Goal: Transaction & Acquisition: Purchase product/service

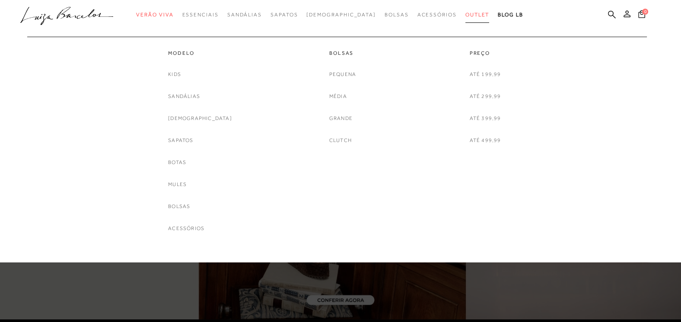
drag, startPoint x: 0, startPoint y: 0, endPoint x: 460, endPoint y: 13, distance: 459.9
click at [465, 13] on span "Outlet" at bounding box center [477, 15] width 24 height 6
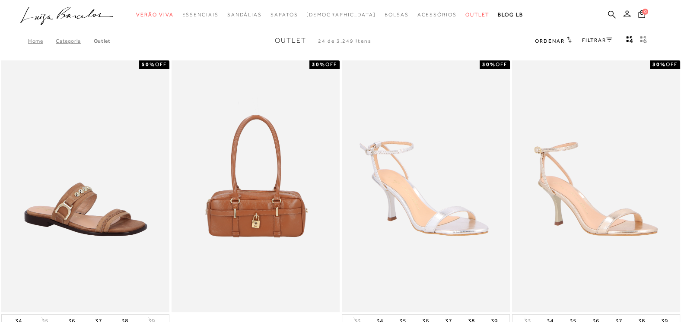
click at [598, 41] on link "FILTRAR" at bounding box center [597, 40] width 30 height 6
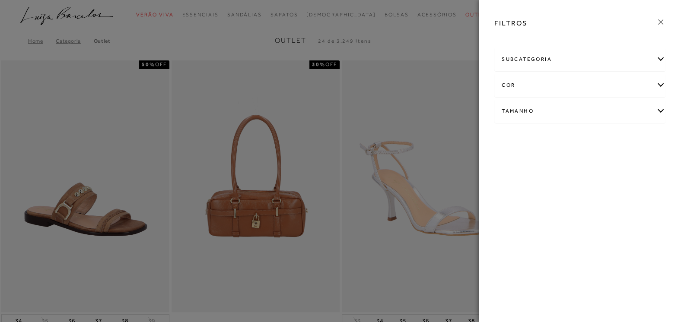
click at [663, 110] on div "Tamanho" at bounding box center [580, 111] width 170 height 23
click at [512, 175] on link "Ver mais..." at bounding box center [517, 176] width 23 height 6
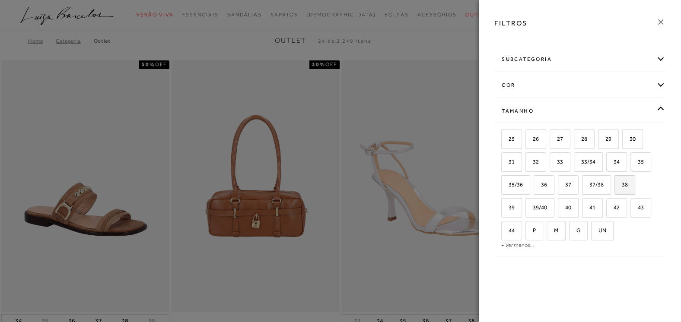
click at [622, 186] on span "38" at bounding box center [621, 184] width 13 height 6
click at [622, 186] on input "38" at bounding box center [617, 186] width 9 height 9
checkbox input "true"
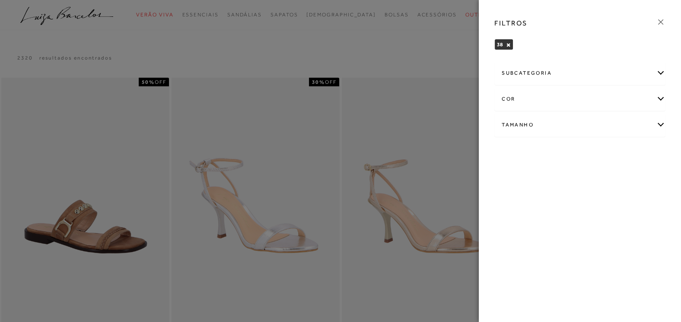
click at [663, 21] on icon at bounding box center [661, 22] width 10 height 10
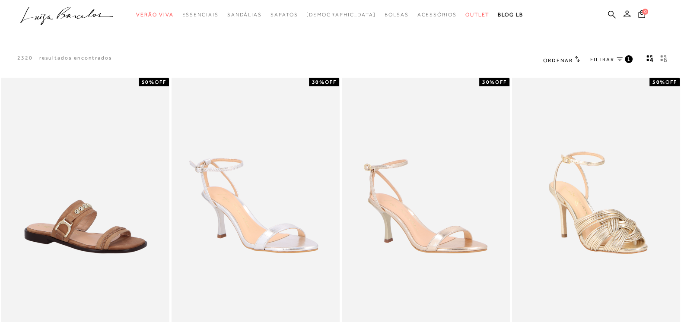
click at [576, 57] on icon at bounding box center [577, 59] width 5 height 6
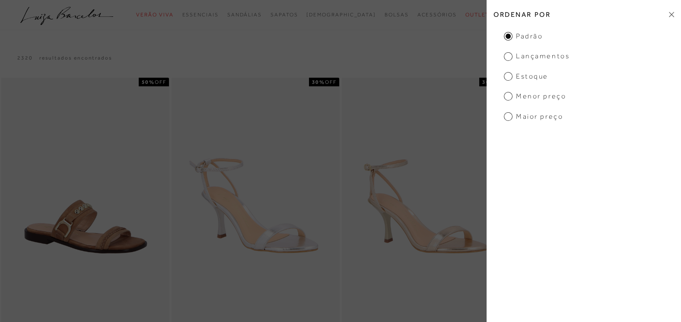
click at [523, 97] on span "Menor Preço" at bounding box center [535, 97] width 62 height 10
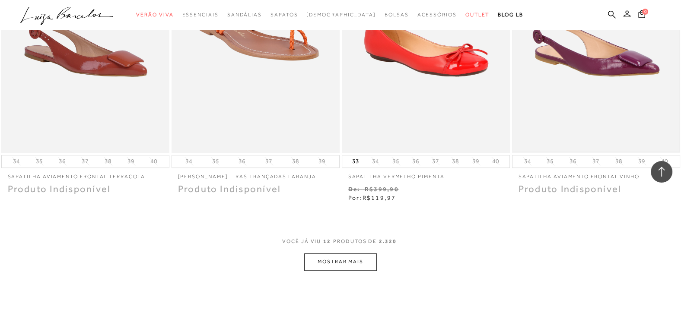
scroll to position [810, 0]
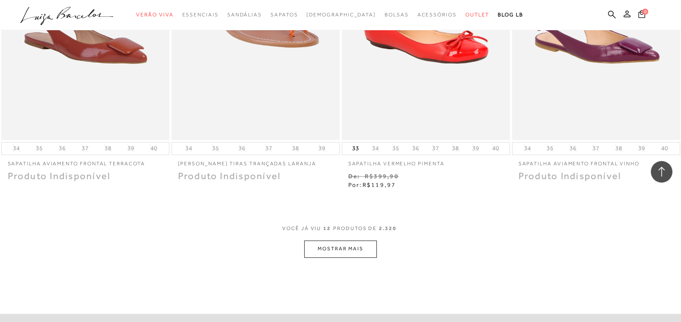
click at [332, 245] on button "MOSTRAR MAIS" at bounding box center [340, 249] width 73 height 17
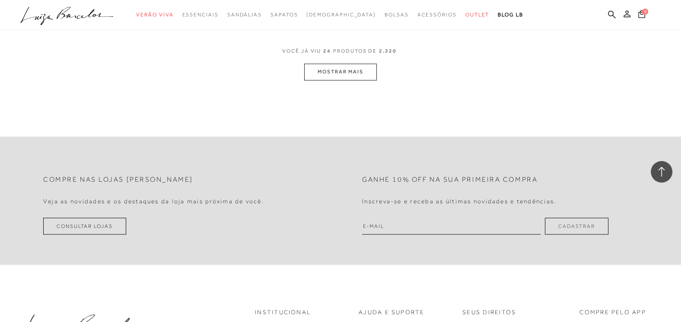
scroll to position [1935, 0]
click at [326, 67] on button "MOSTRAR MAIS" at bounding box center [340, 69] width 73 height 17
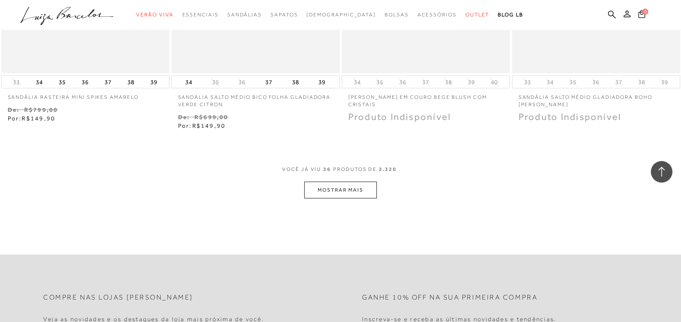
scroll to position [2790, 0]
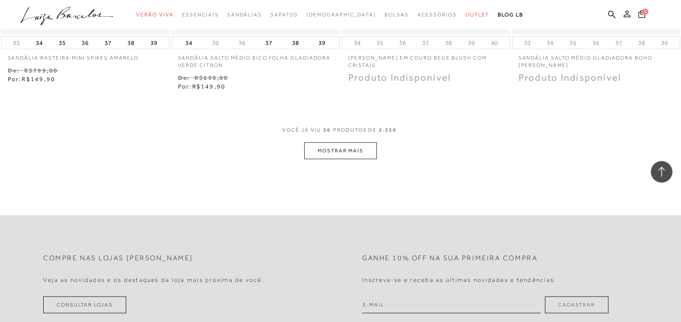
click at [329, 156] on button "MOSTRAR MAIS" at bounding box center [340, 151] width 73 height 17
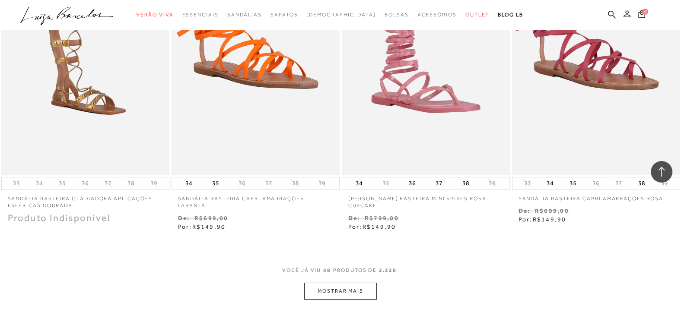
scroll to position [3600, 0]
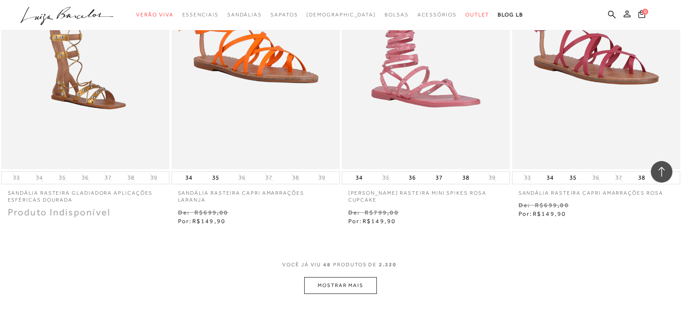
click at [343, 283] on button "MOSTRAR MAIS" at bounding box center [340, 285] width 73 height 17
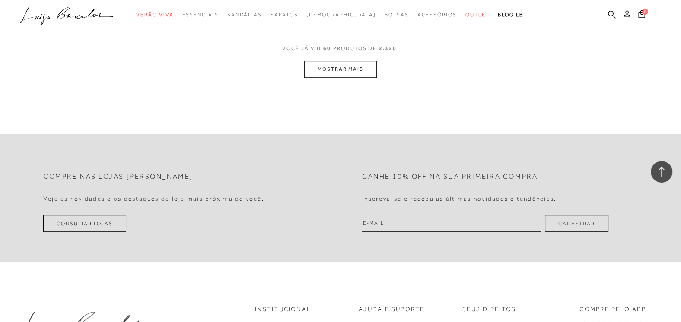
scroll to position [4770, 0]
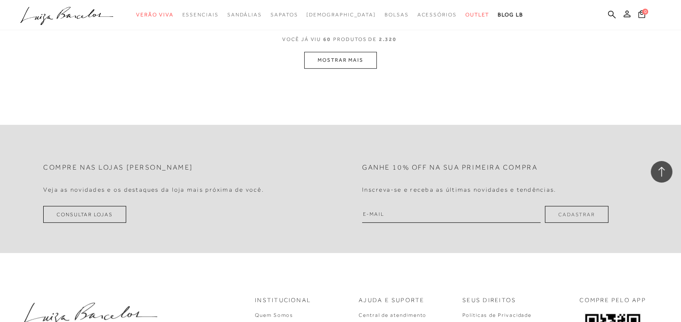
click at [324, 52] on button "MOSTRAR MAIS" at bounding box center [340, 60] width 73 height 17
click at [324, 53] on button "MOSTRAR MAIS" at bounding box center [340, 59] width 73 height 17
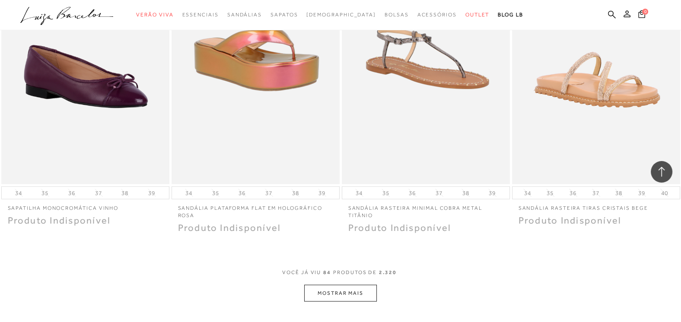
scroll to position [6444, 0]
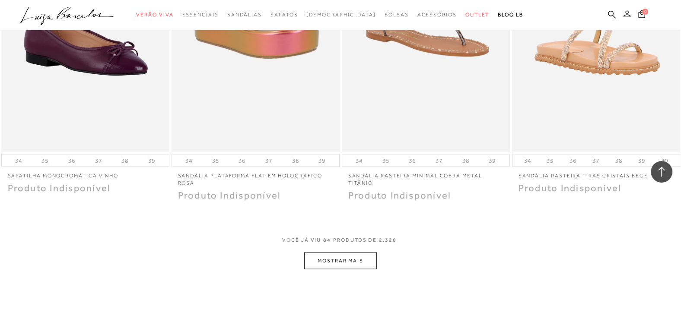
click at [352, 253] on button "MOSTRAR MAIS" at bounding box center [340, 261] width 73 height 17
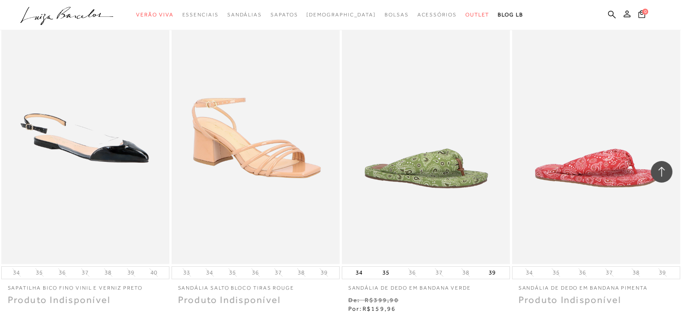
scroll to position [7389, 0]
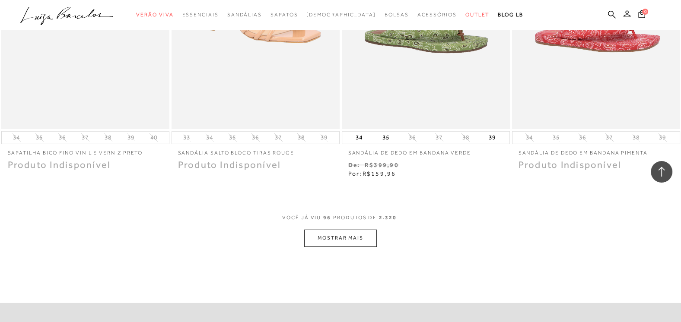
click at [348, 231] on button "MOSTRAR MAIS" at bounding box center [340, 238] width 73 height 17
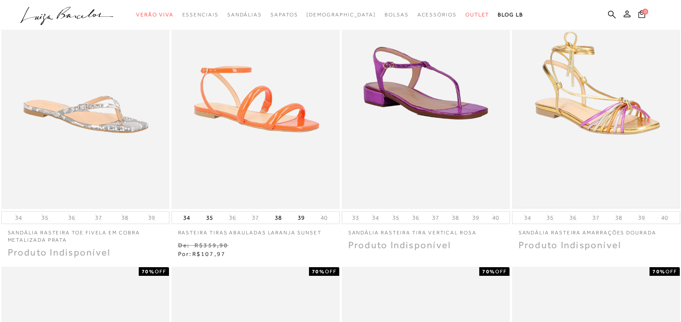
scroll to position [0, 0]
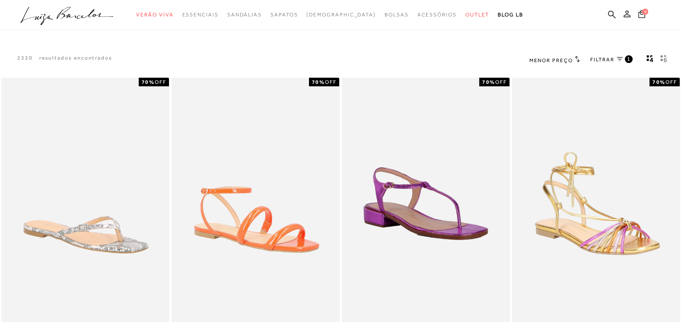
click at [629, 60] on span "1" at bounding box center [629, 58] width 4 height 7
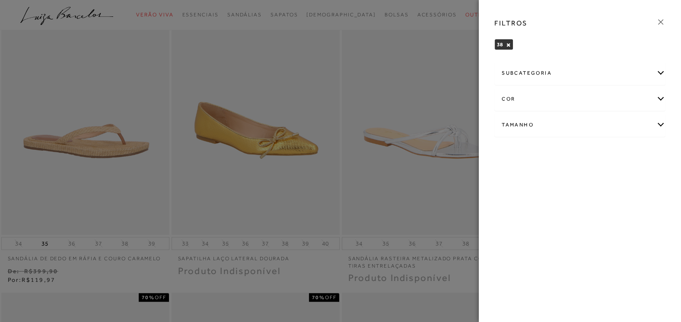
scroll to position [450, 0]
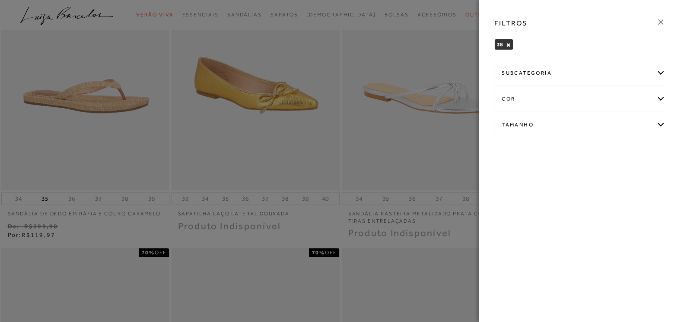
click at [459, 161] on div at bounding box center [340, 161] width 681 height 322
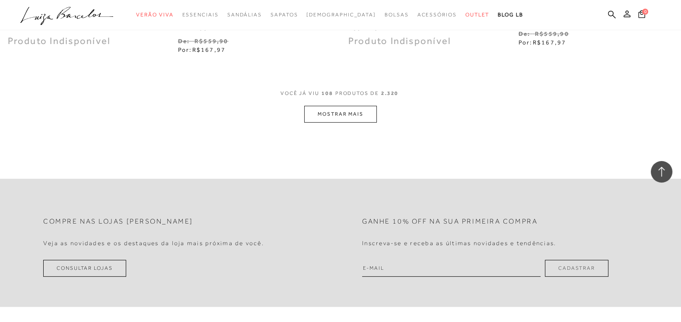
scroll to position [8416, 0]
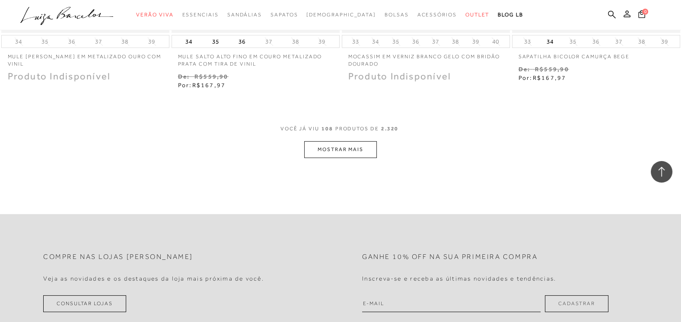
click at [345, 141] on button "MOSTRAR MAIS" at bounding box center [340, 149] width 73 height 17
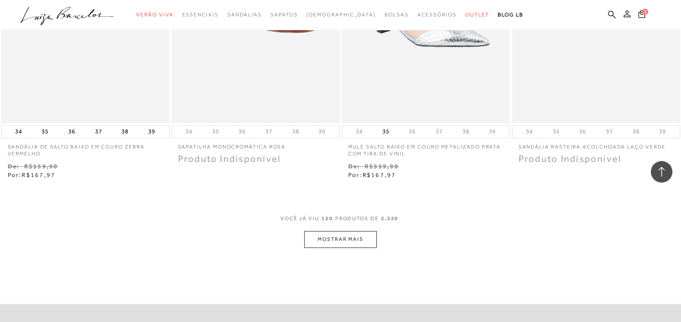
scroll to position [9316, 0]
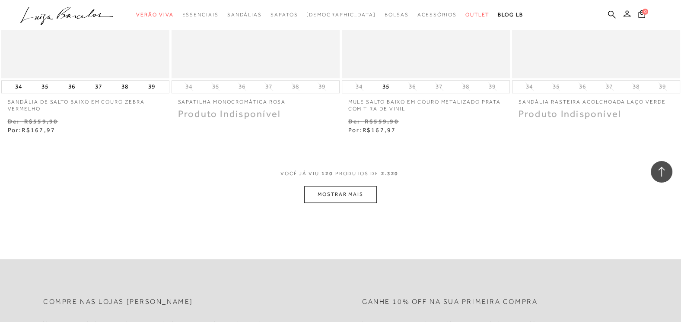
click at [333, 186] on button "MOSTRAR MAIS" at bounding box center [340, 194] width 73 height 17
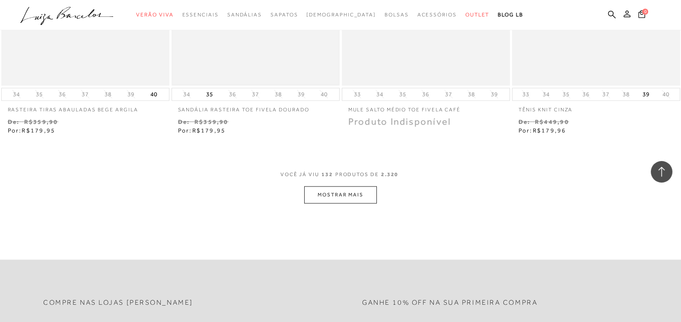
scroll to position [10261, 0]
click at [327, 186] on button "MOSTRAR MAIS" at bounding box center [340, 194] width 73 height 17
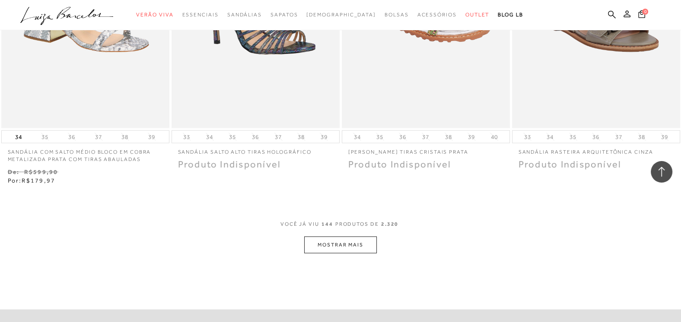
scroll to position [11161, 0]
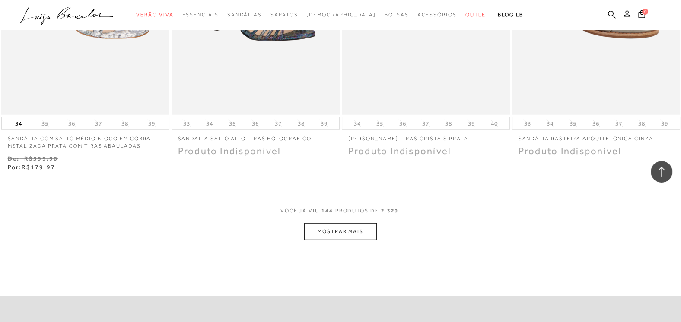
click at [337, 223] on button "MOSTRAR MAIS" at bounding box center [340, 231] width 73 height 17
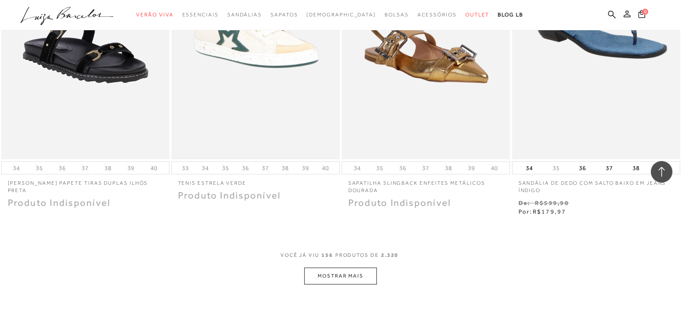
scroll to position [12106, 0]
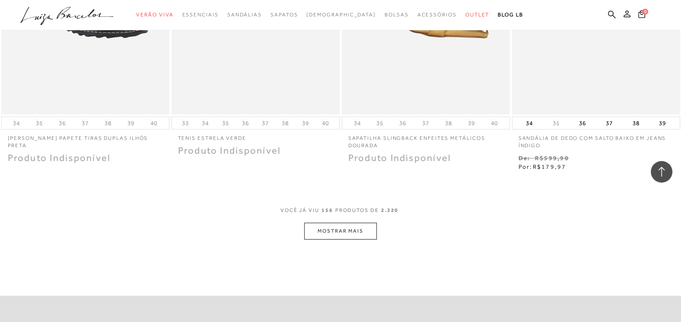
click at [331, 223] on button "MOSTRAR MAIS" at bounding box center [340, 231] width 73 height 17
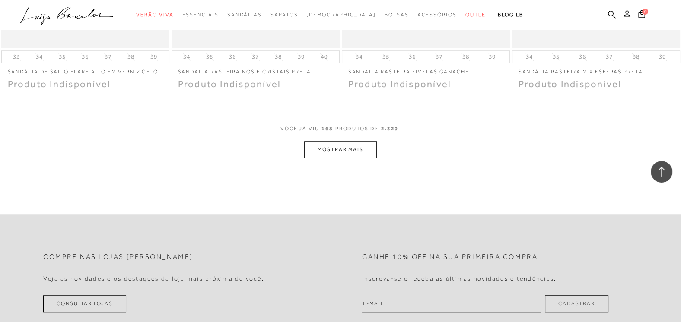
scroll to position [13141, 0]
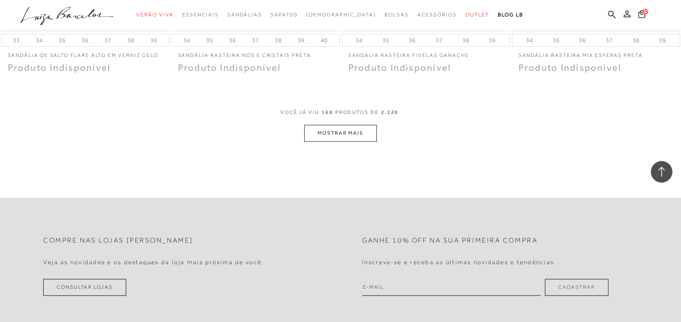
click at [355, 125] on button "MOSTRAR MAIS" at bounding box center [340, 133] width 73 height 17
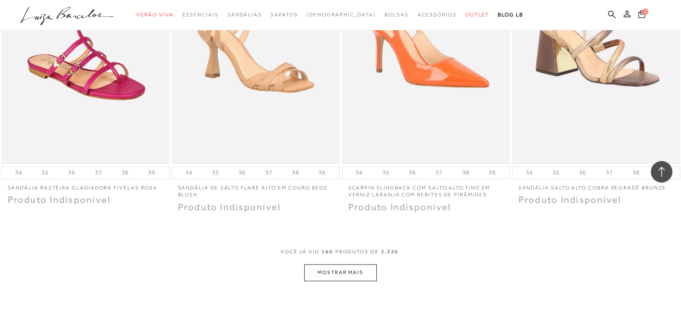
scroll to position [13996, 0]
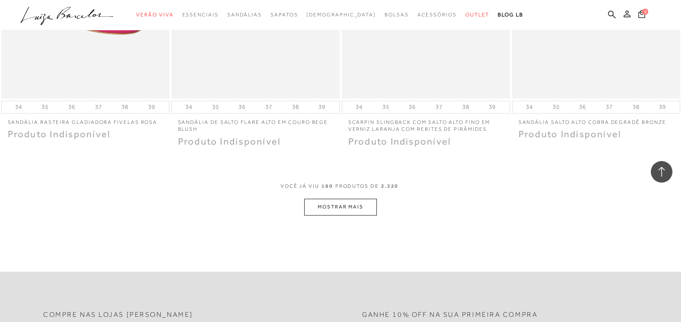
click at [347, 199] on button "MOSTRAR MAIS" at bounding box center [340, 207] width 73 height 17
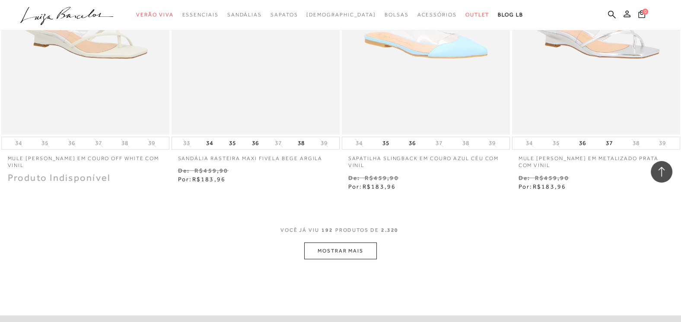
scroll to position [14941, 0]
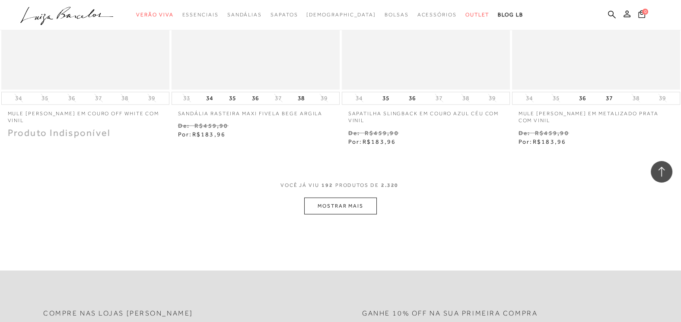
click at [348, 201] on button "MOSTRAR MAIS" at bounding box center [340, 206] width 73 height 17
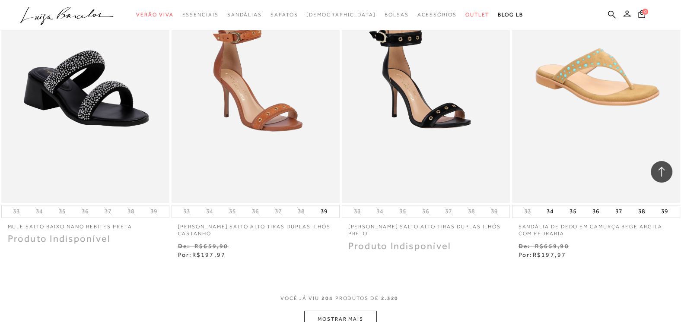
scroll to position [15796, 0]
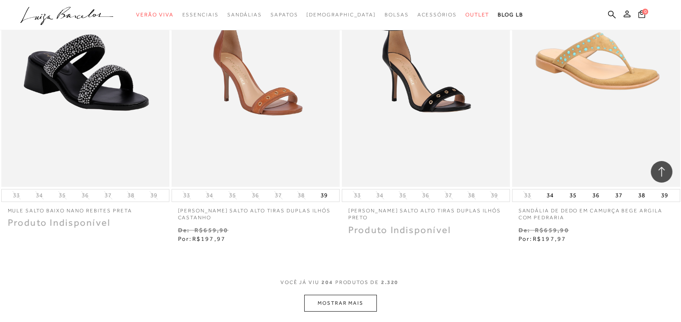
click at [351, 295] on button "MOSTRAR MAIS" at bounding box center [340, 303] width 73 height 17
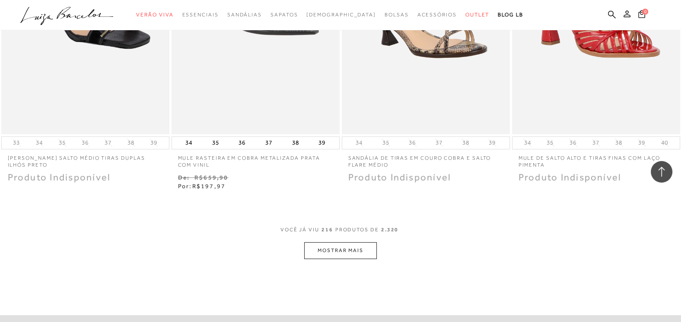
scroll to position [16787, 0]
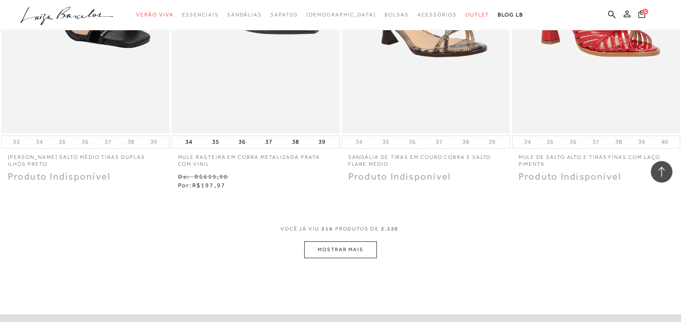
click at [341, 242] on button "MOSTRAR MAIS" at bounding box center [340, 250] width 73 height 17
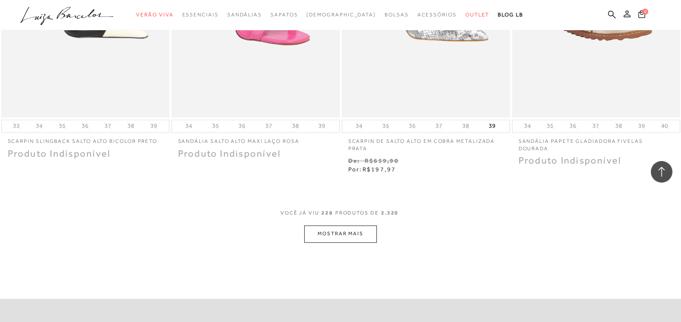
scroll to position [17776, 0]
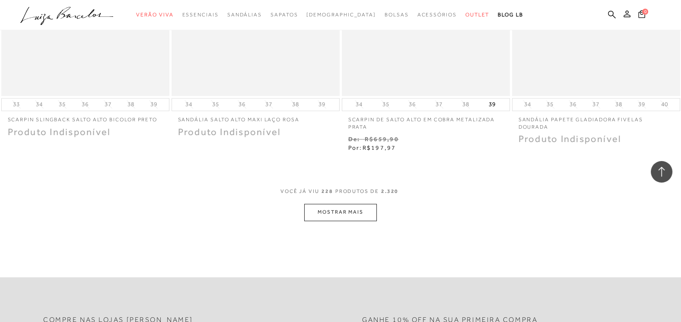
click at [346, 204] on button "MOSTRAR MAIS" at bounding box center [340, 212] width 73 height 17
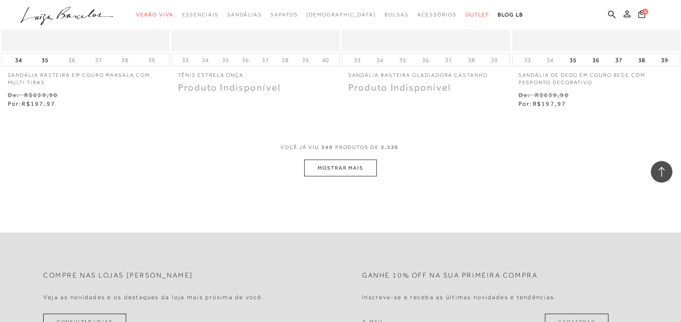
scroll to position [18767, 0]
click at [322, 159] on button "MOSTRAR MAIS" at bounding box center [340, 167] width 73 height 17
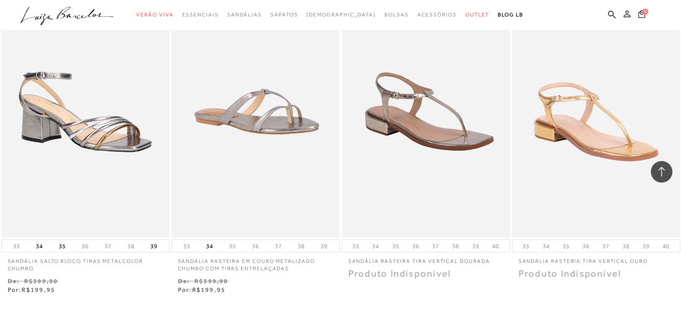
scroll to position [19712, 0]
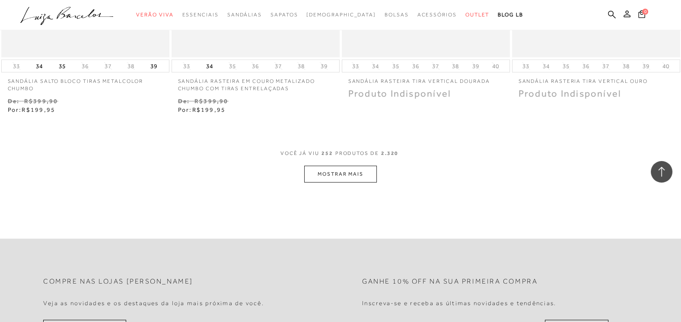
click at [318, 166] on button "MOSTRAR MAIS" at bounding box center [340, 174] width 73 height 17
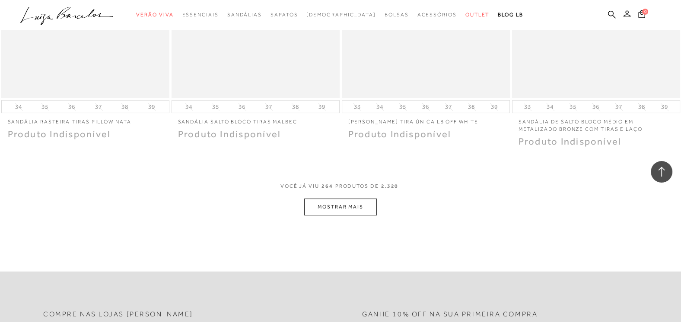
scroll to position [20702, 0]
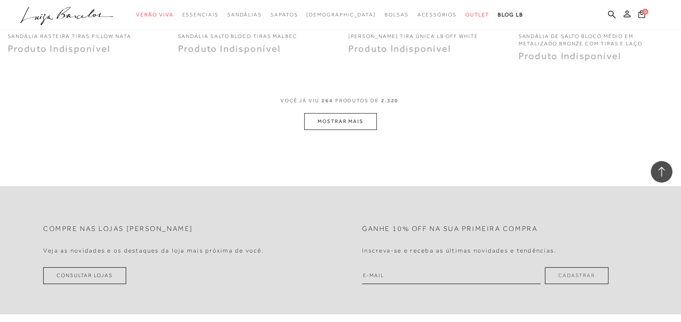
click at [363, 113] on button "MOSTRAR MAIS" at bounding box center [340, 121] width 73 height 17
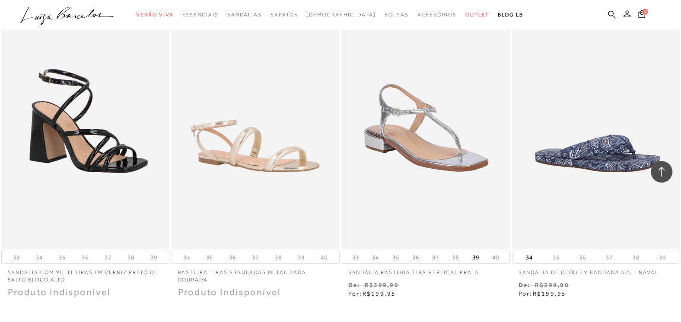
scroll to position [21590, 0]
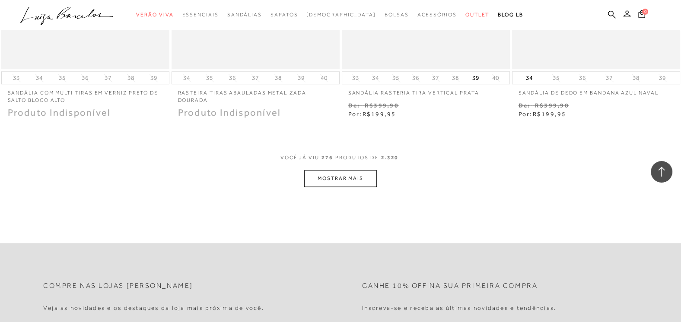
click at [354, 170] on button "MOSTRAR MAIS" at bounding box center [340, 178] width 73 height 17
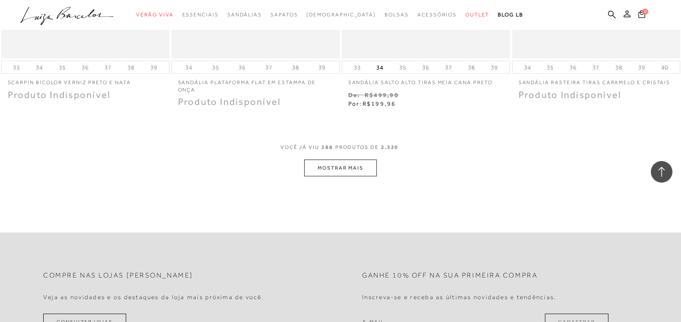
scroll to position [22580, 0]
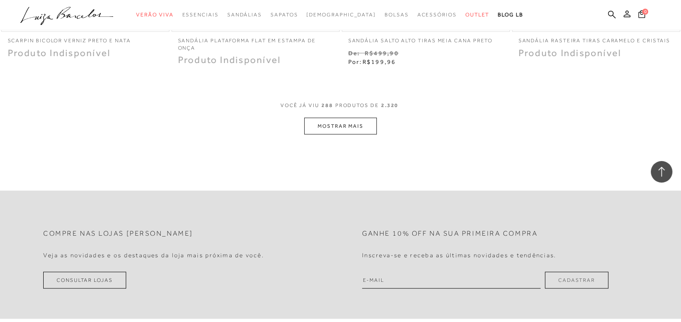
click at [344, 118] on button "MOSTRAR MAIS" at bounding box center [340, 126] width 73 height 17
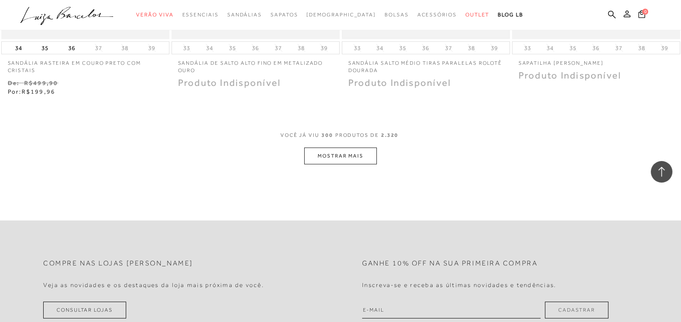
scroll to position [23570, 0]
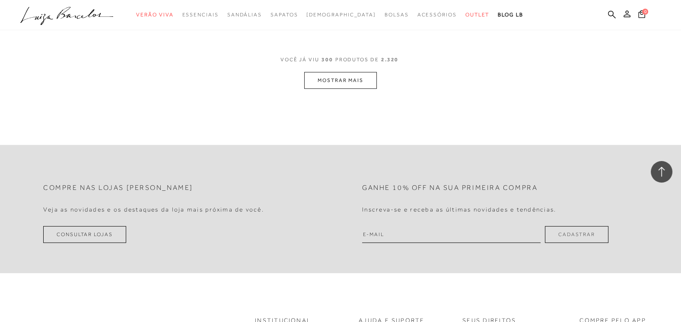
click at [340, 72] on button "MOSTRAR MAIS" at bounding box center [340, 80] width 73 height 17
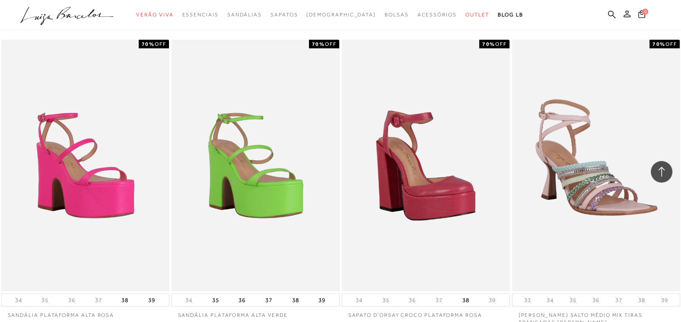
scroll to position [24335, 0]
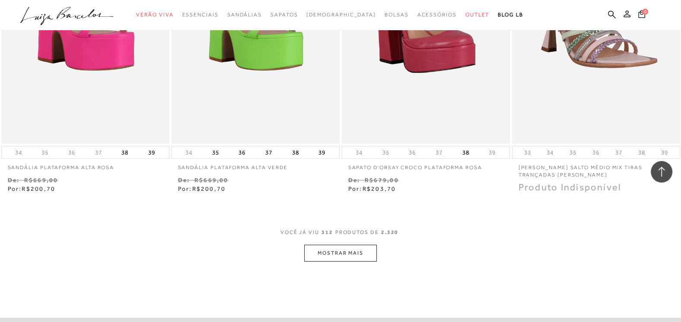
click at [343, 245] on button "MOSTRAR MAIS" at bounding box center [340, 253] width 73 height 17
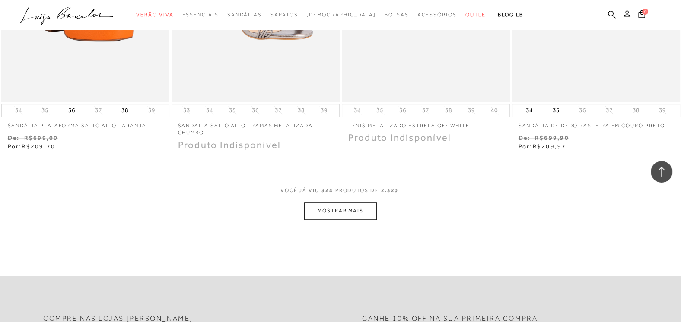
scroll to position [25370, 0]
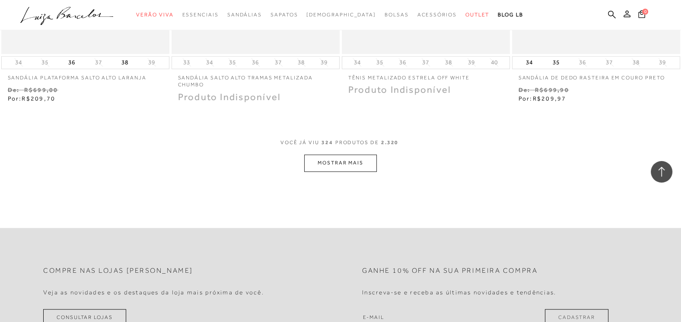
click at [331, 155] on button "MOSTRAR MAIS" at bounding box center [340, 163] width 73 height 17
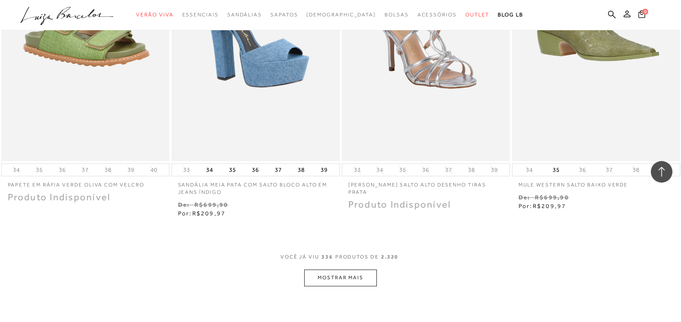
scroll to position [26270, 0]
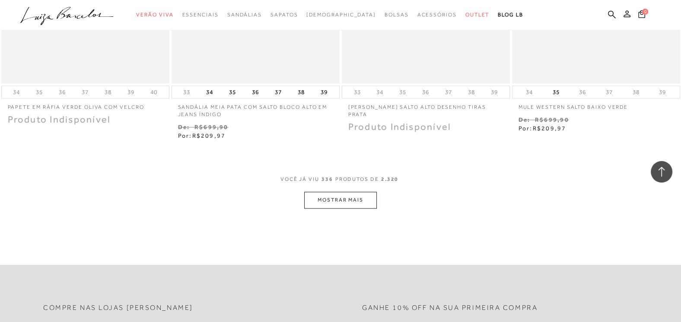
click at [332, 192] on button "MOSTRAR MAIS" at bounding box center [340, 200] width 73 height 17
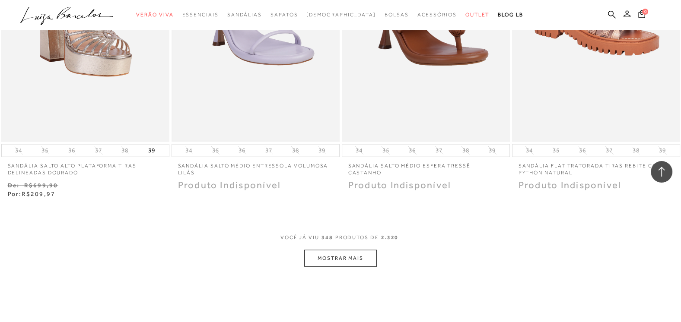
scroll to position [27170, 0]
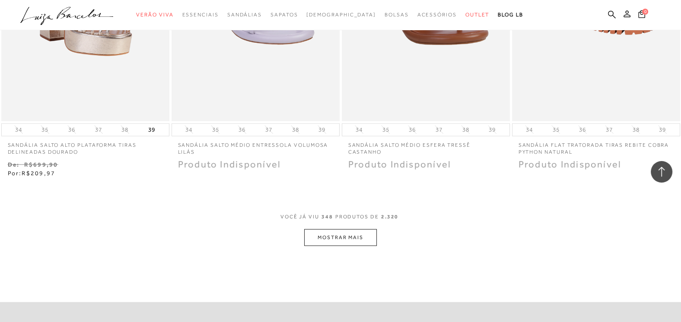
click at [323, 229] on button "MOSTRAR MAIS" at bounding box center [340, 237] width 73 height 17
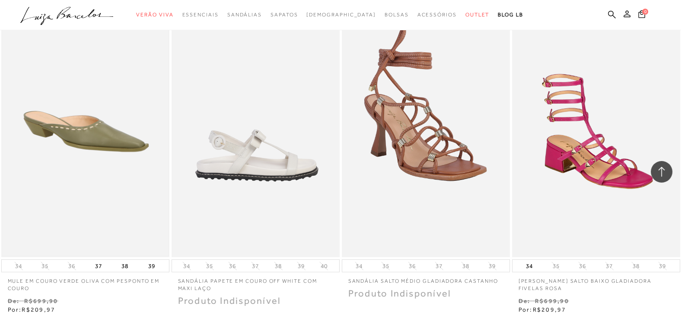
scroll to position [27485, 0]
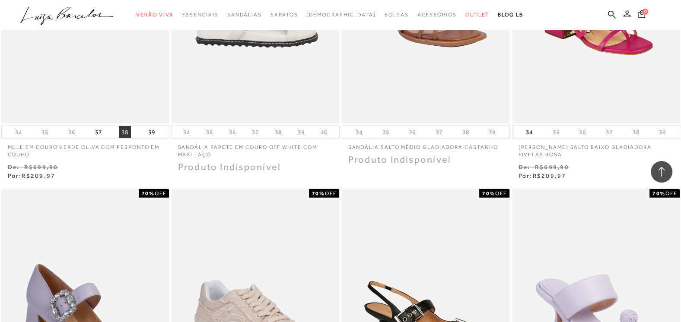
click at [124, 126] on button "38" at bounding box center [125, 132] width 12 height 12
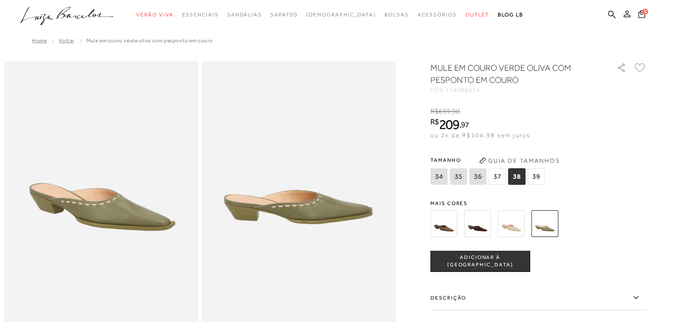
click at [518, 232] on img at bounding box center [511, 223] width 27 height 27
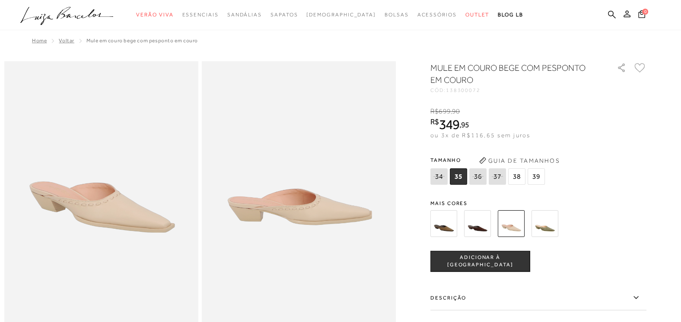
click at [453, 227] on img at bounding box center [443, 223] width 27 height 27
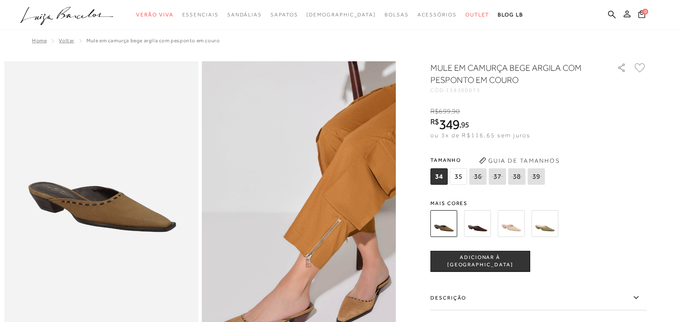
click at [545, 225] on img at bounding box center [544, 223] width 27 height 27
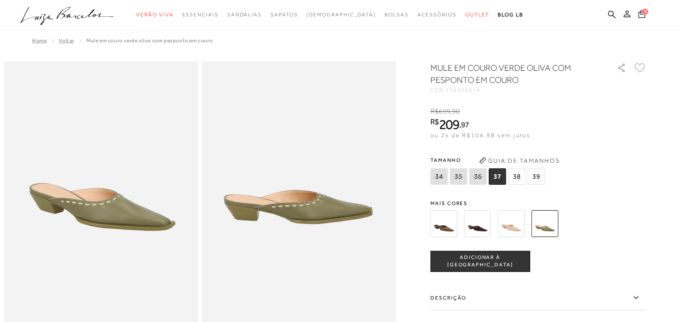
click at [516, 179] on span "38" at bounding box center [516, 176] width 17 height 16
click at [494, 260] on span "ADICIONAR À SACOLA" at bounding box center [480, 261] width 99 height 15
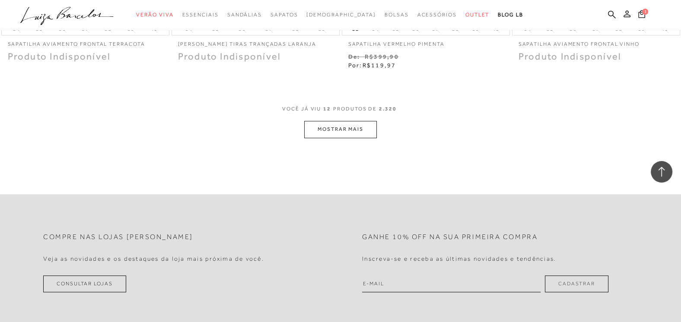
scroll to position [945, 0]
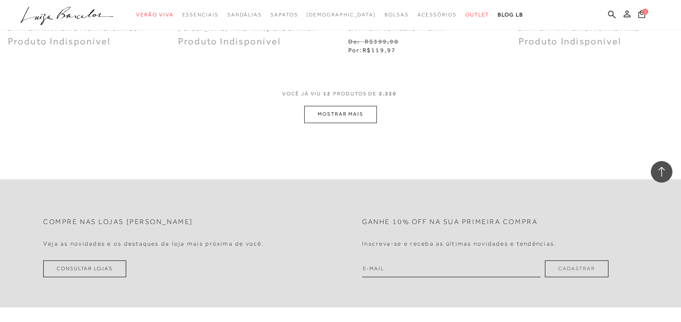
click at [358, 112] on button "MOSTRAR MAIS" at bounding box center [340, 114] width 73 height 17
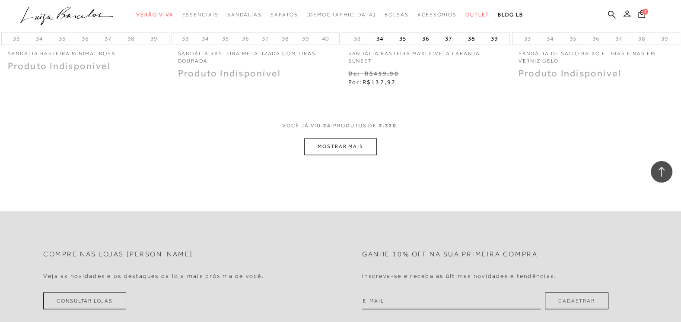
scroll to position [1843, 0]
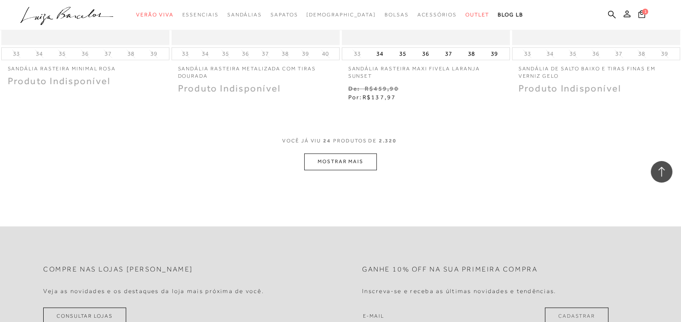
click at [340, 156] on button "MOSTRAR MAIS" at bounding box center [340, 161] width 73 height 17
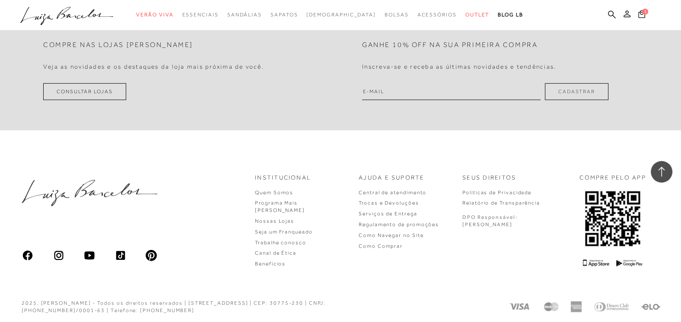
scroll to position [2778, 0]
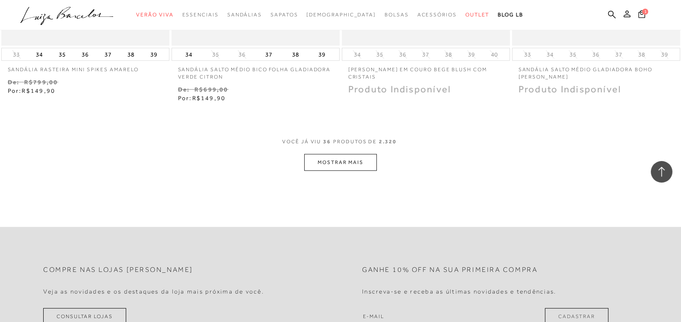
click at [326, 162] on button "MOSTRAR MAIS" at bounding box center [340, 162] width 73 height 17
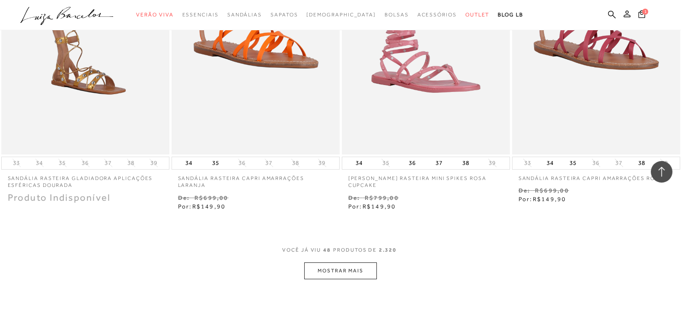
scroll to position [3724, 0]
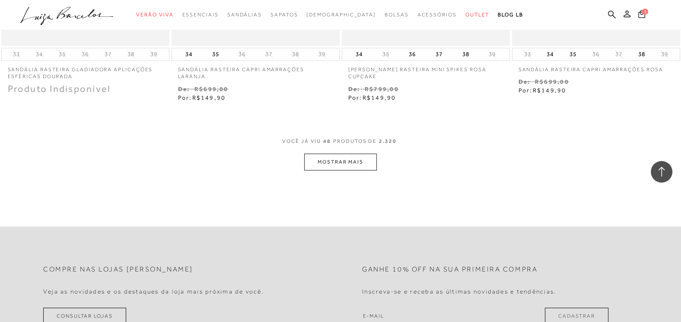
click at [327, 154] on button "MOSTRAR MAIS" at bounding box center [340, 162] width 73 height 17
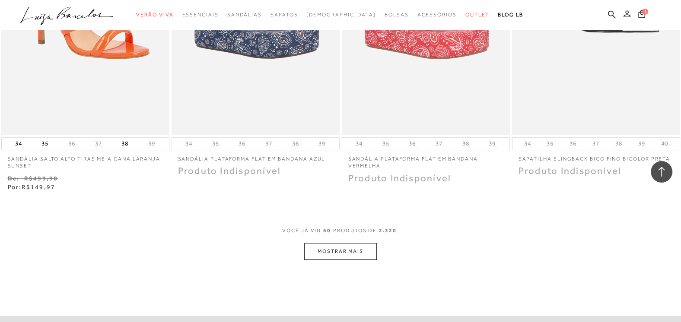
scroll to position [4714, 0]
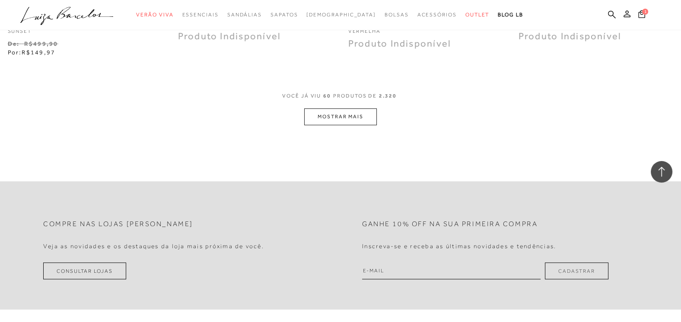
click at [331, 114] on button "MOSTRAR MAIS" at bounding box center [340, 116] width 73 height 17
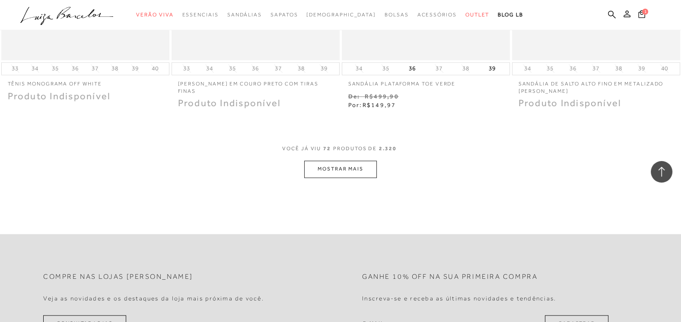
scroll to position [5601, 0]
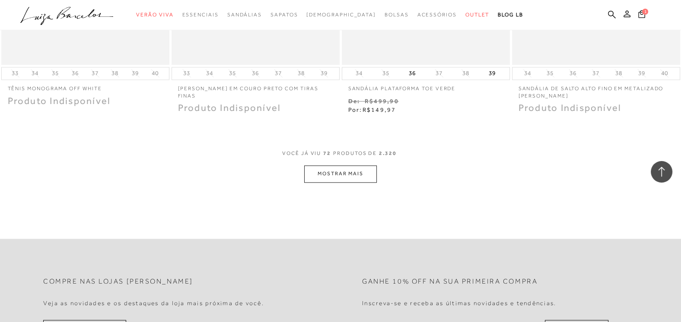
click at [322, 165] on button "MOSTRAR MAIS" at bounding box center [340, 173] width 73 height 17
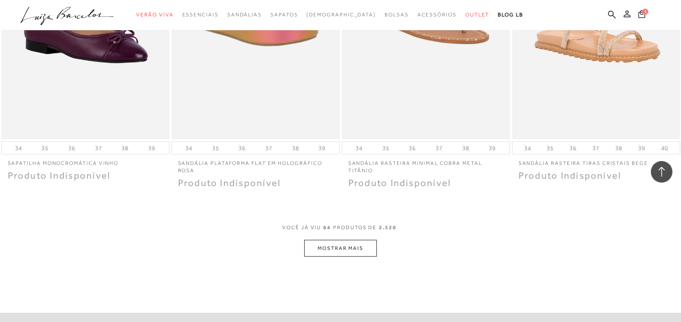
scroll to position [6501, 0]
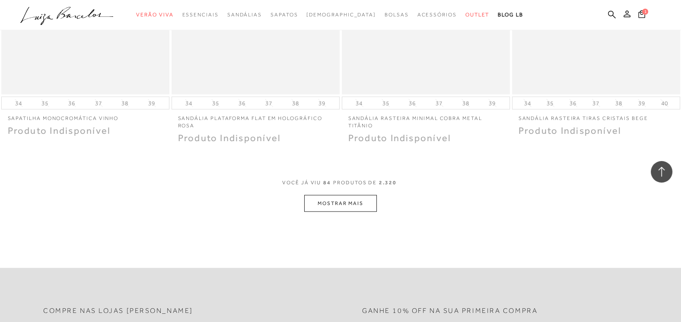
click at [329, 195] on button "MOSTRAR MAIS" at bounding box center [340, 203] width 73 height 17
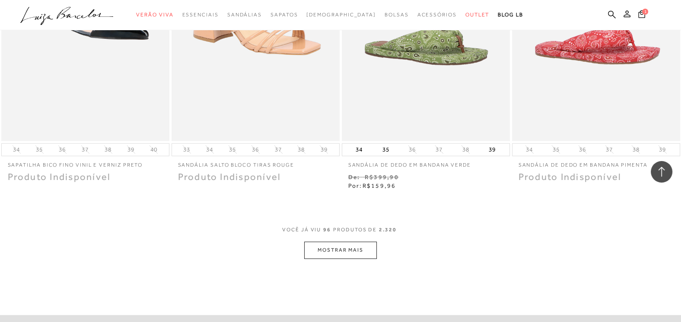
scroll to position [7492, 0]
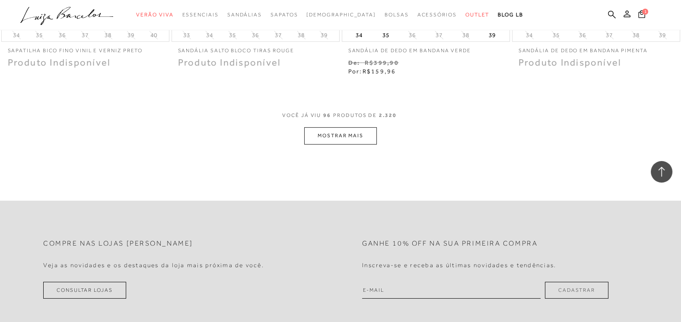
click at [335, 127] on button "MOSTRAR MAIS" at bounding box center [340, 135] width 73 height 17
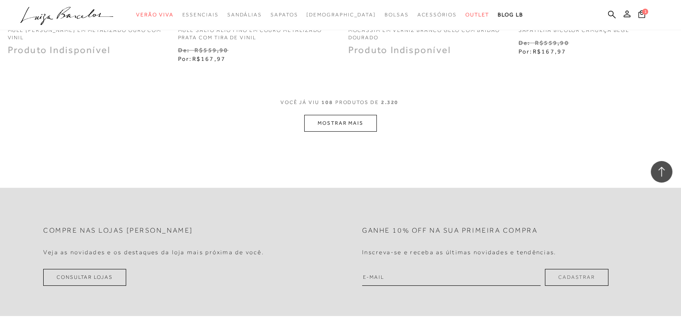
scroll to position [8437, 0]
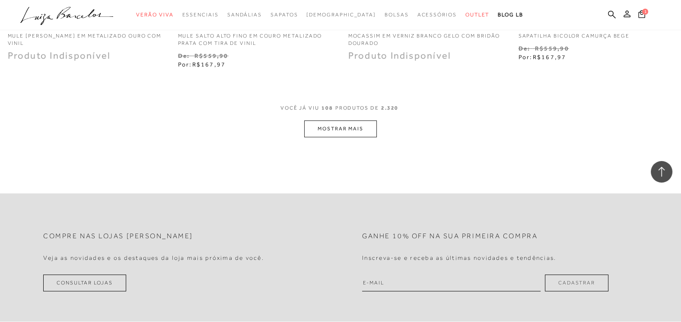
click at [328, 123] on button "MOSTRAR MAIS" at bounding box center [340, 129] width 73 height 17
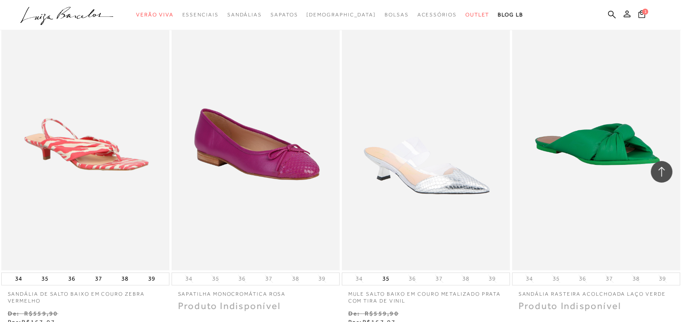
scroll to position [9292, 0]
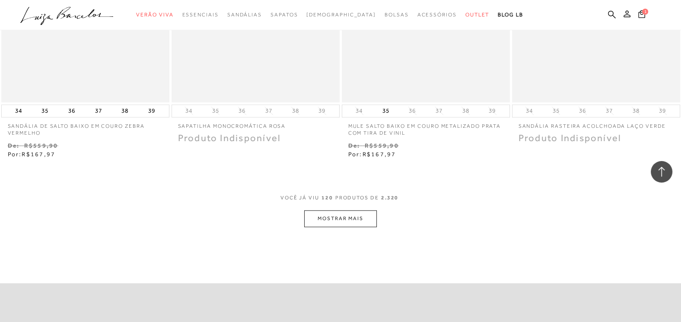
click at [348, 210] on button "MOSTRAR MAIS" at bounding box center [340, 218] width 73 height 17
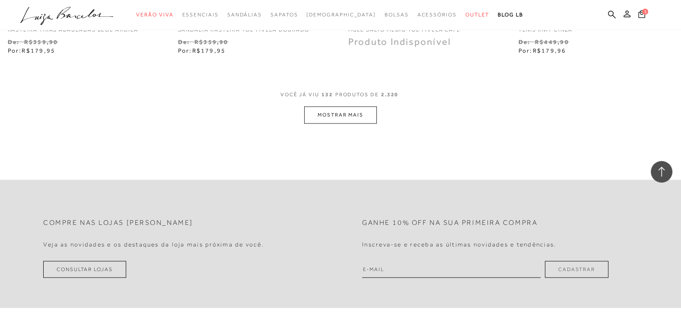
scroll to position [10372, 0]
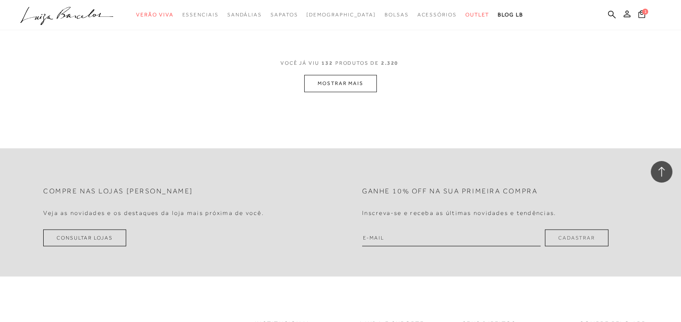
click at [324, 75] on button "MOSTRAR MAIS" at bounding box center [340, 83] width 73 height 17
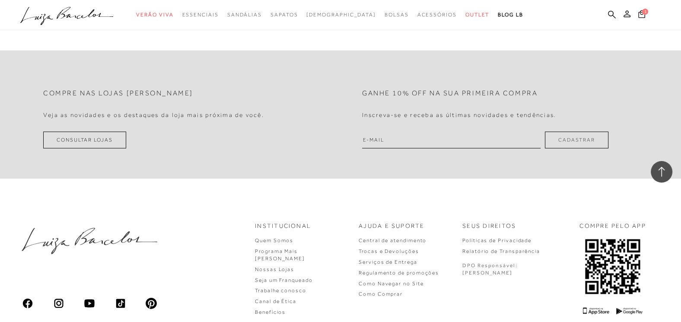
scroll to position [11272, 0]
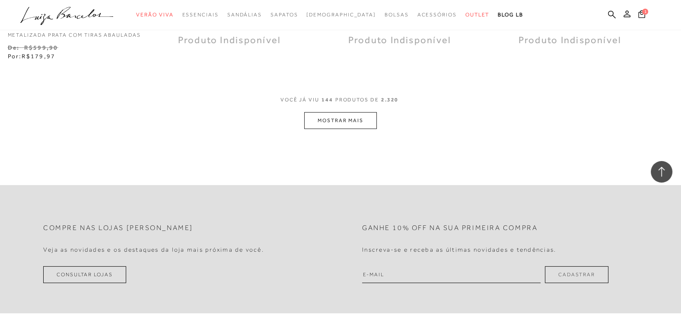
click at [336, 112] on button "MOSTRAR MAIS" at bounding box center [340, 120] width 73 height 17
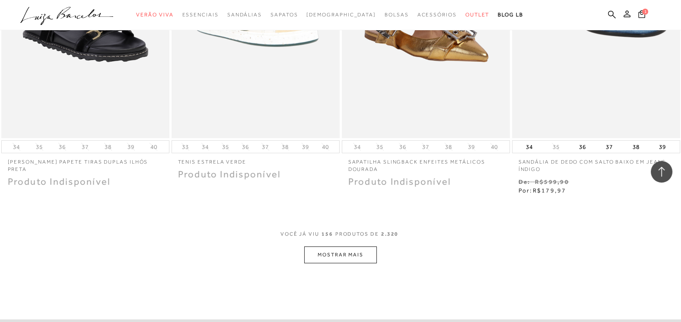
scroll to position [12217, 0]
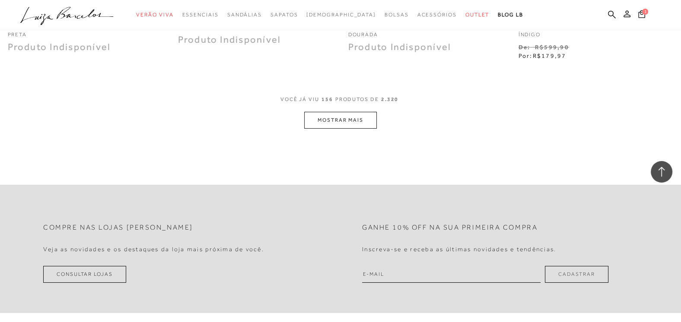
click at [352, 112] on button "MOSTRAR MAIS" at bounding box center [340, 120] width 73 height 17
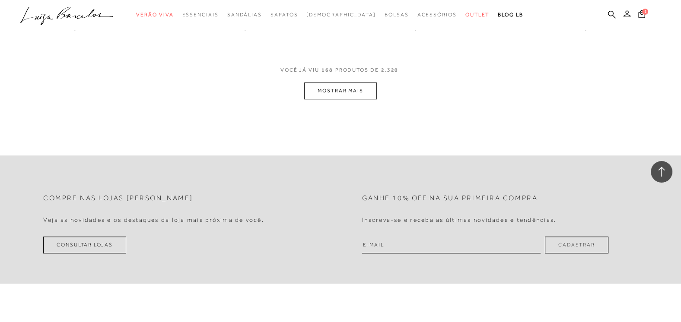
scroll to position [13072, 0]
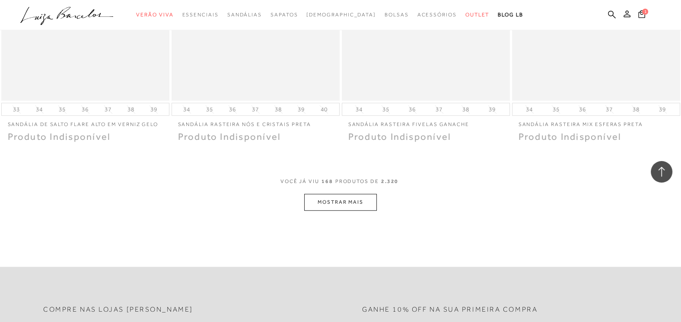
click at [355, 194] on button "MOSTRAR MAIS" at bounding box center [340, 202] width 73 height 17
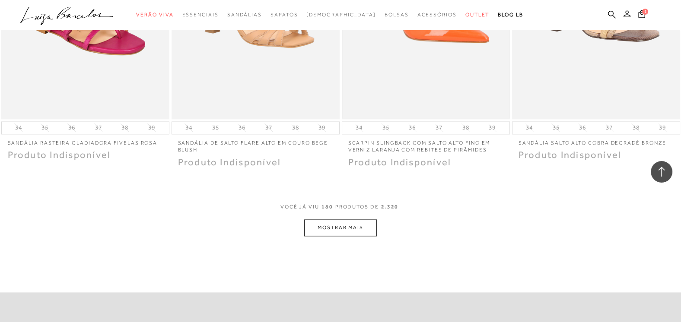
scroll to position [14017, 0]
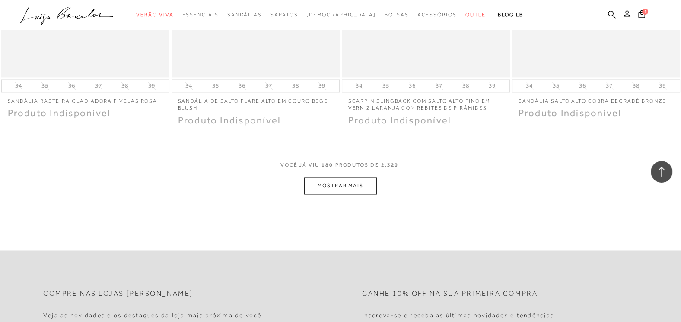
click at [334, 178] on button "MOSTRAR MAIS" at bounding box center [340, 186] width 73 height 17
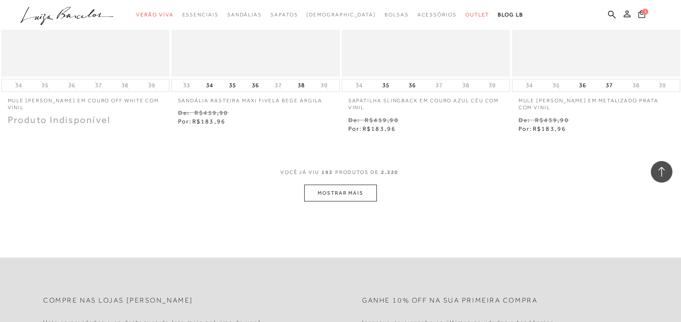
scroll to position [15040, 0]
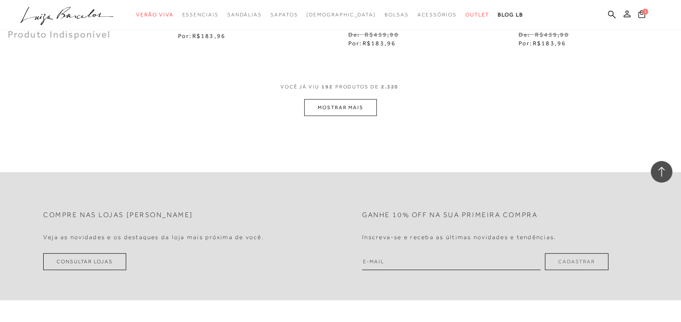
click at [340, 99] on button "MOSTRAR MAIS" at bounding box center [340, 107] width 73 height 17
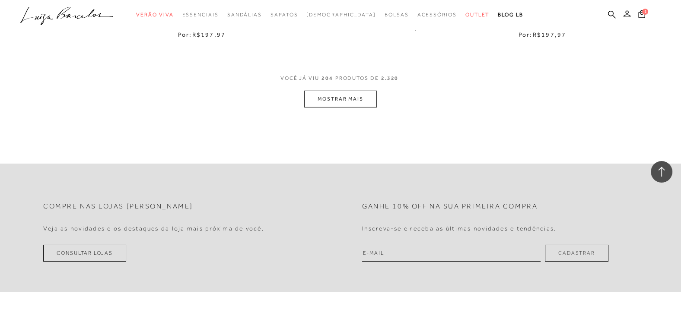
scroll to position [15985, 0]
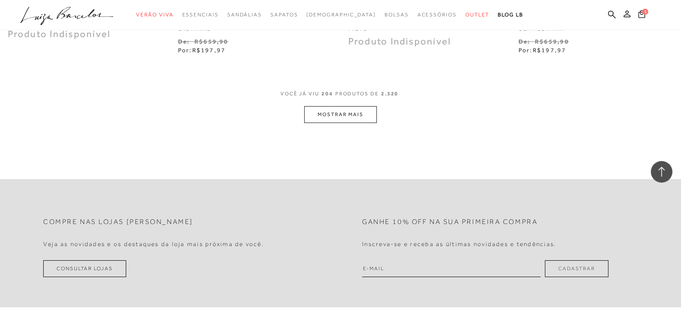
click at [335, 107] on button "MOSTRAR MAIS" at bounding box center [340, 114] width 73 height 17
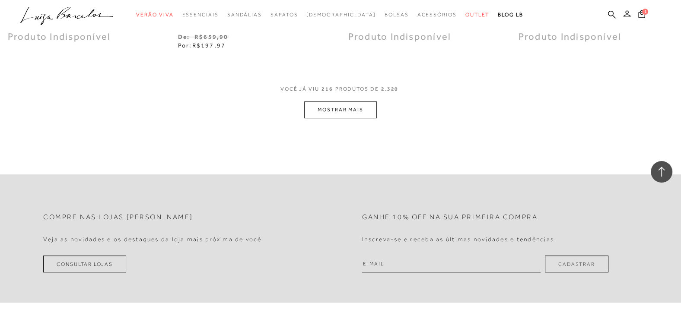
scroll to position [16955, 0]
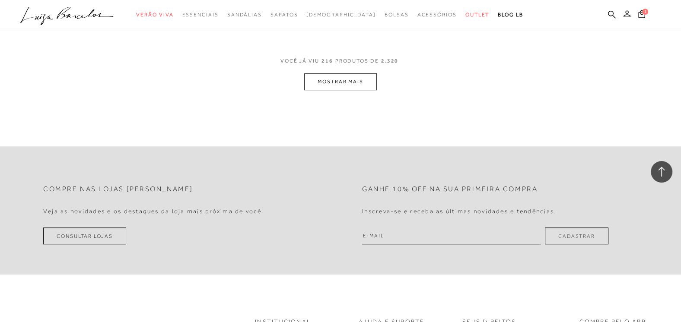
click at [336, 73] on button "MOSTRAR MAIS" at bounding box center [340, 81] width 73 height 17
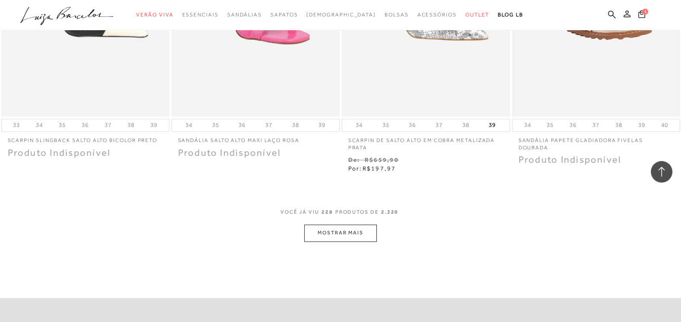
scroll to position [17888, 0]
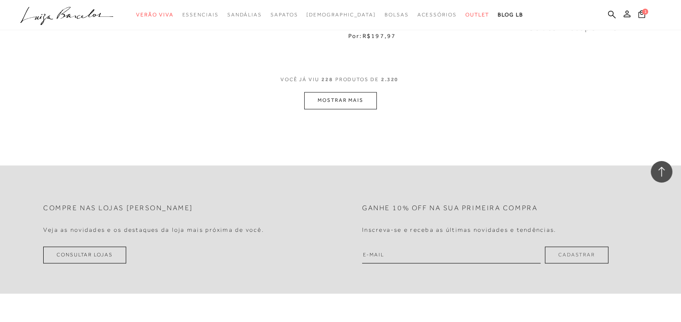
click at [326, 92] on button "MOSTRAR MAIS" at bounding box center [340, 100] width 73 height 17
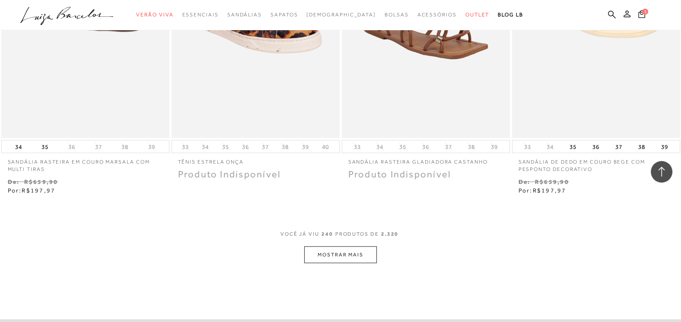
scroll to position [18724, 0]
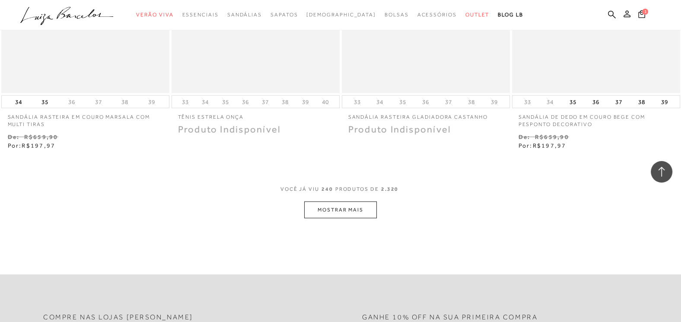
click at [334, 202] on button "MOSTRAR MAIS" at bounding box center [340, 210] width 73 height 17
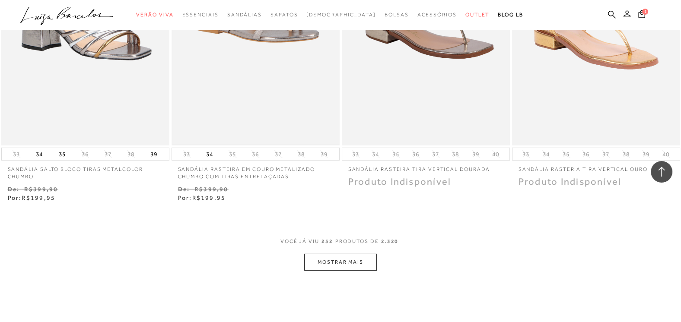
scroll to position [19759, 0]
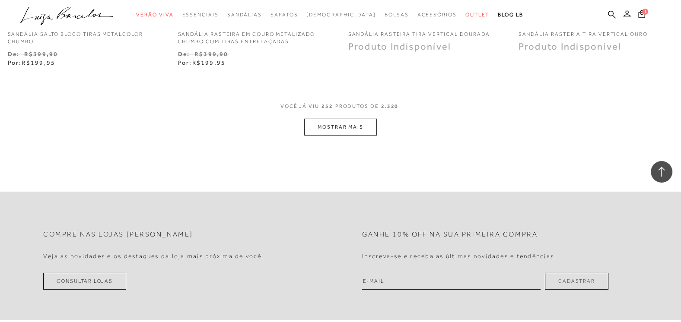
click at [335, 119] on button "MOSTRAR MAIS" at bounding box center [340, 127] width 73 height 17
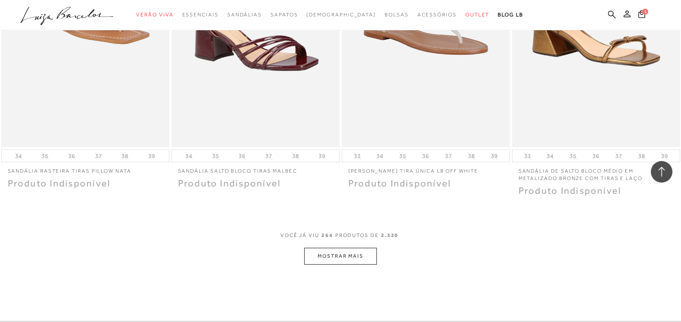
scroll to position [20659, 0]
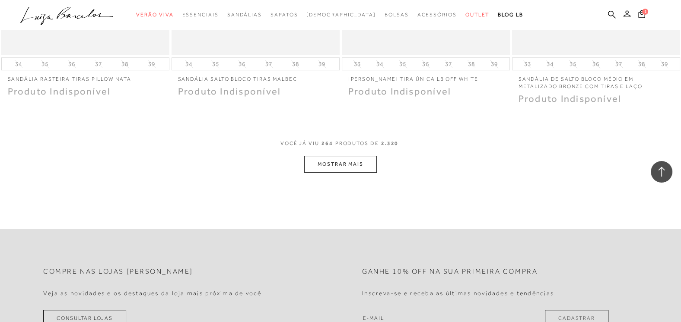
click at [320, 156] on button "MOSTRAR MAIS" at bounding box center [340, 164] width 73 height 17
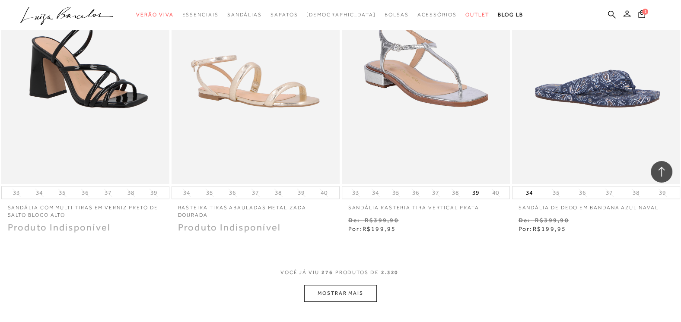
scroll to position [21559, 0]
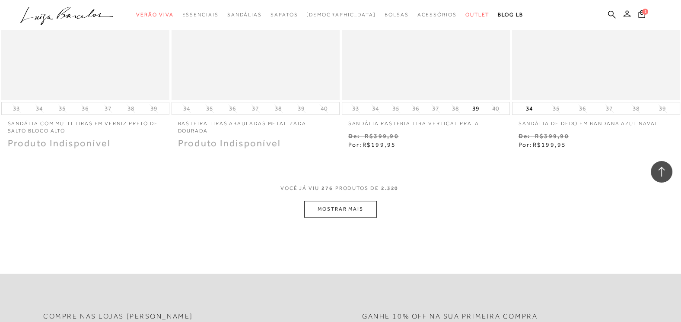
click at [336, 201] on button "MOSTRAR MAIS" at bounding box center [340, 209] width 73 height 17
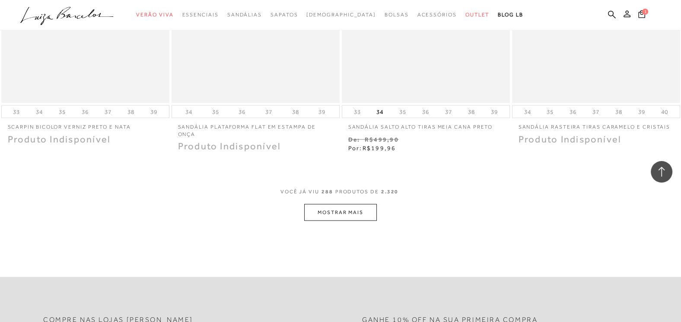
scroll to position [22574, 0]
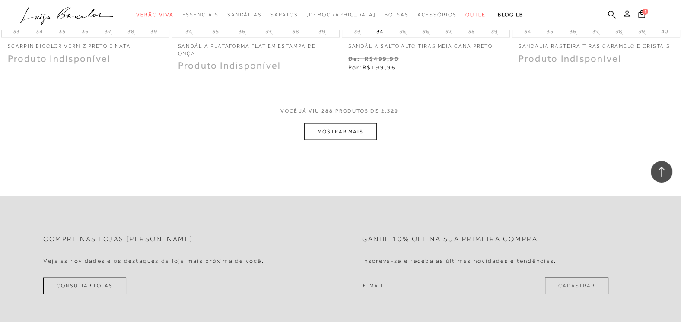
click at [334, 124] on button "MOSTRAR MAIS" at bounding box center [340, 132] width 73 height 17
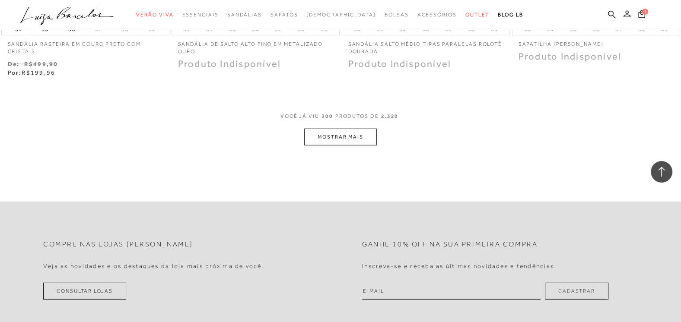
scroll to position [23520, 0]
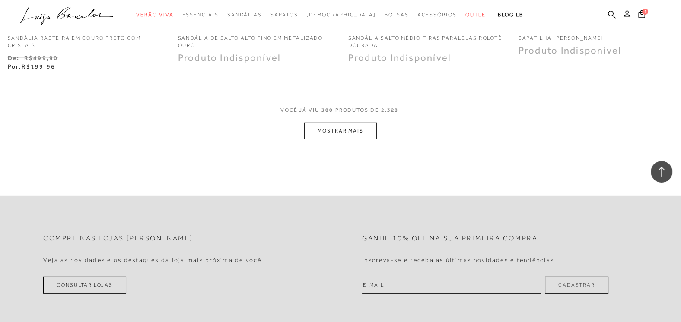
click at [330, 123] on button "MOSTRAR MAIS" at bounding box center [340, 131] width 73 height 17
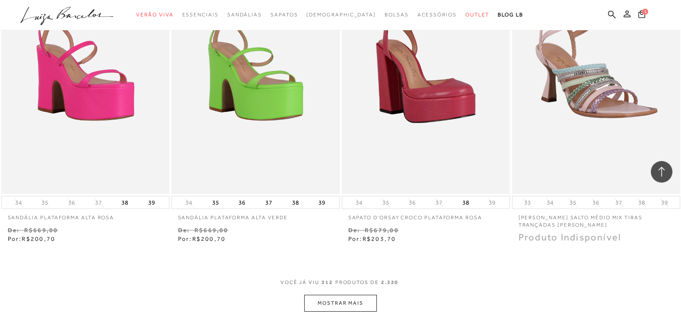
scroll to position [24465, 0]
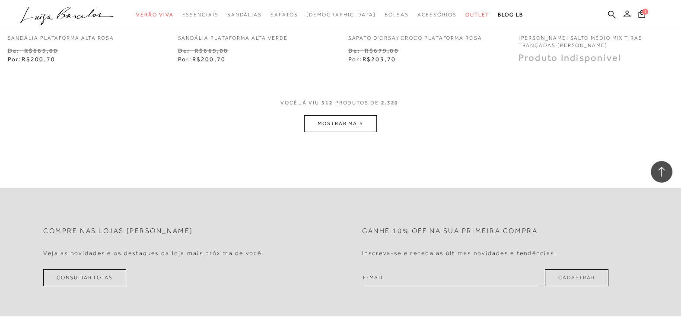
click at [338, 115] on button "MOSTRAR MAIS" at bounding box center [340, 123] width 73 height 17
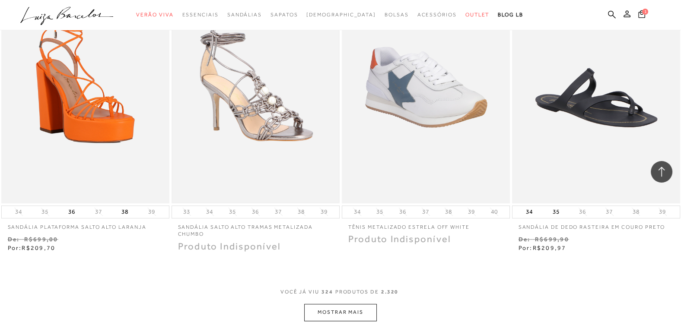
scroll to position [25263, 0]
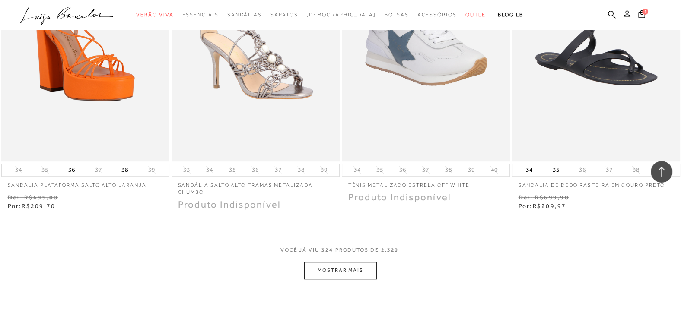
click at [346, 262] on button "MOSTRAR MAIS" at bounding box center [340, 270] width 73 height 17
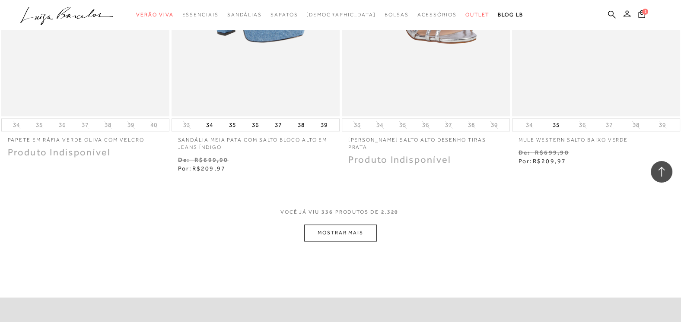
scroll to position [26253, 0]
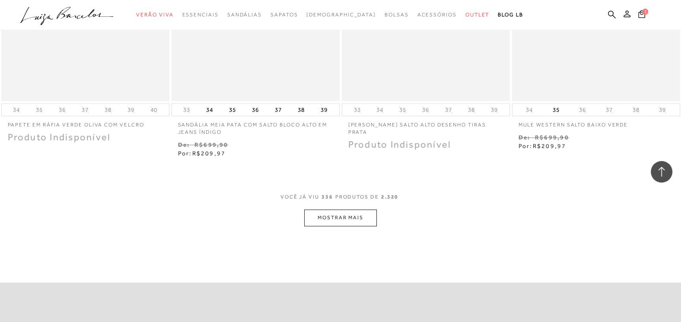
click at [347, 210] on button "MOSTRAR MAIS" at bounding box center [340, 218] width 73 height 17
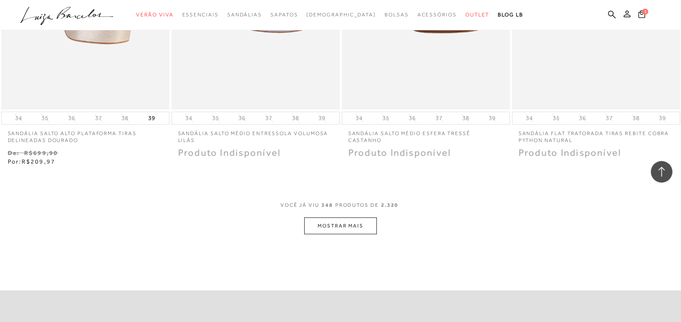
scroll to position [27198, 0]
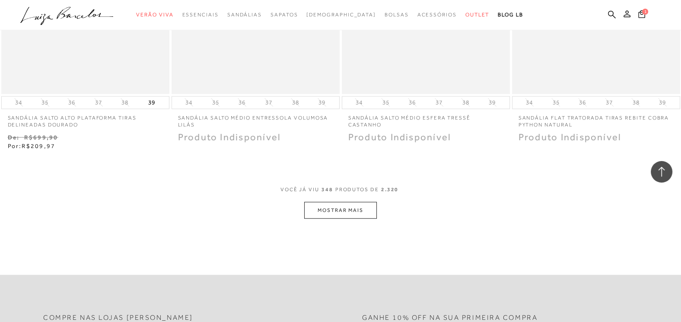
click at [351, 202] on button "MOSTRAR MAIS" at bounding box center [340, 210] width 73 height 17
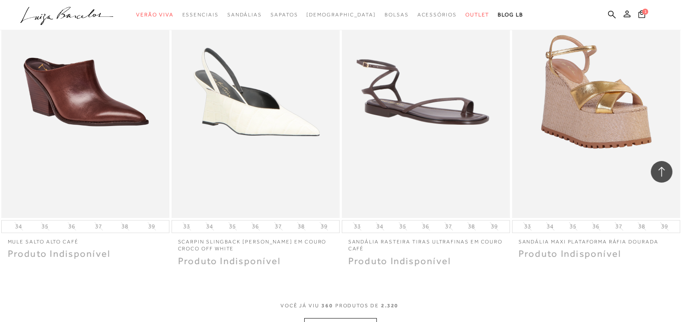
scroll to position [28098, 0]
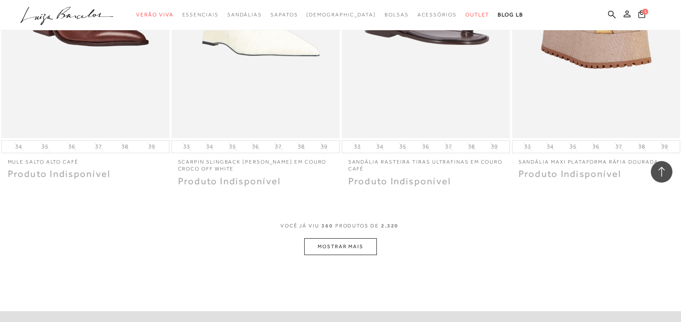
click at [359, 238] on button "MOSTRAR MAIS" at bounding box center [340, 246] width 73 height 17
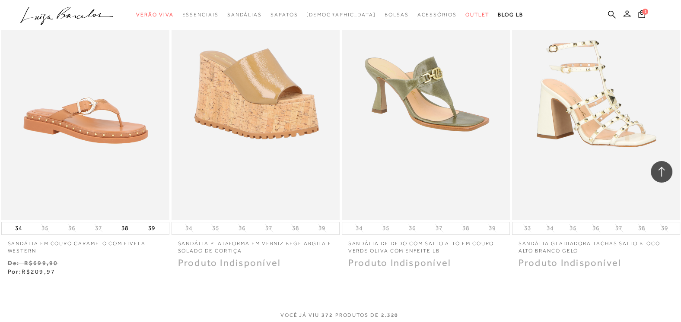
scroll to position [29088, 0]
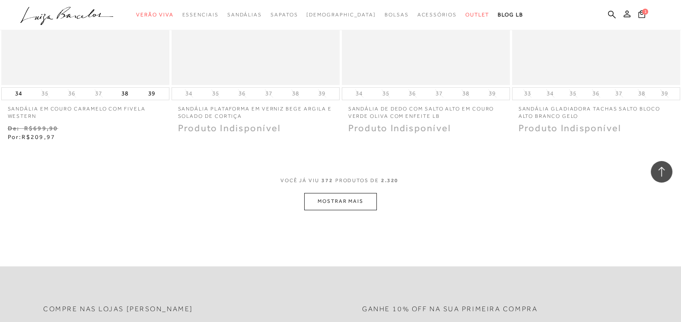
click at [334, 193] on button "MOSTRAR MAIS" at bounding box center [340, 201] width 73 height 17
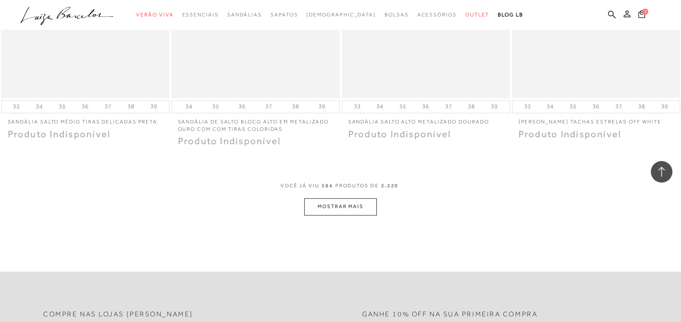
scroll to position [30033, 0]
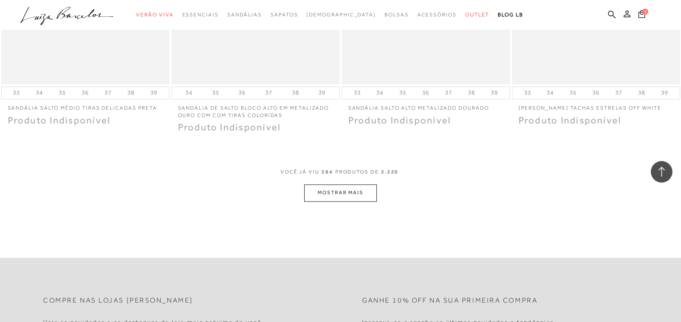
click at [335, 184] on button "MOSTRAR MAIS" at bounding box center [340, 192] width 73 height 17
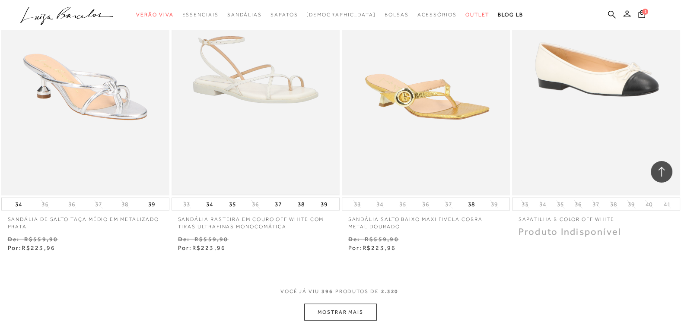
scroll to position [30933, 0]
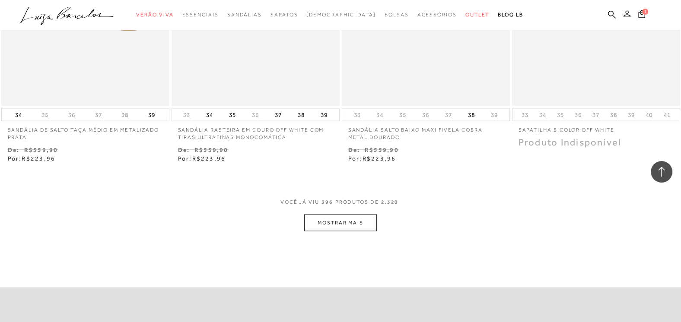
click at [335, 215] on button "MOSTRAR MAIS" at bounding box center [340, 223] width 73 height 17
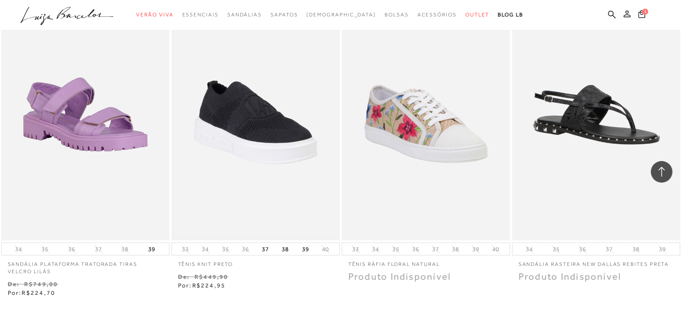
scroll to position [31788, 0]
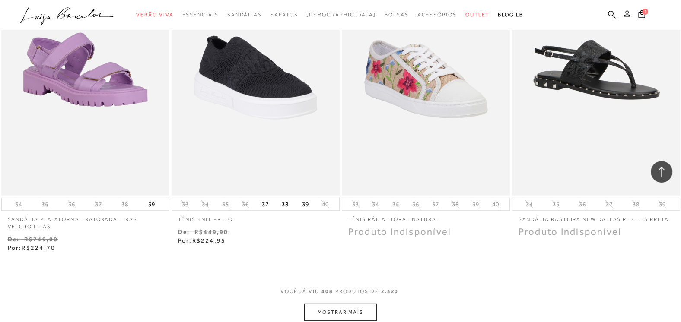
click at [337, 304] on button "MOSTRAR MAIS" at bounding box center [340, 312] width 73 height 17
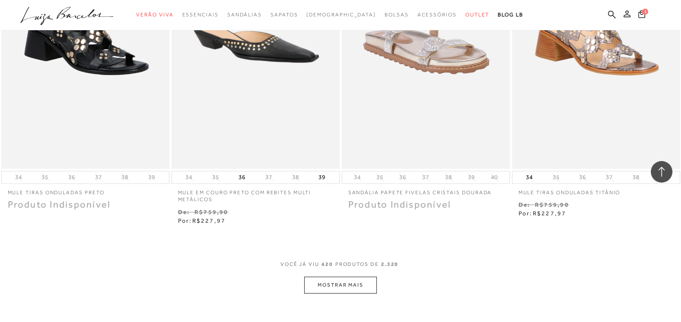
scroll to position [32868, 0]
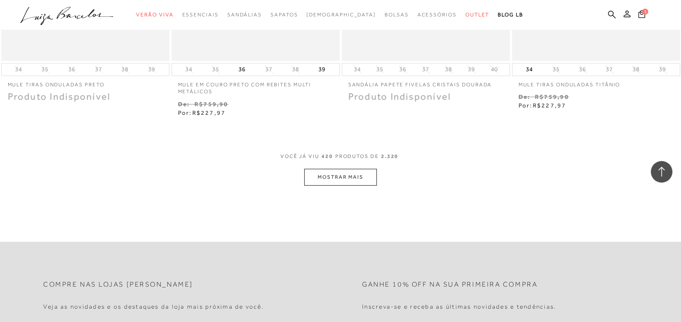
click at [343, 169] on button "MOSTRAR MAIS" at bounding box center [340, 177] width 73 height 17
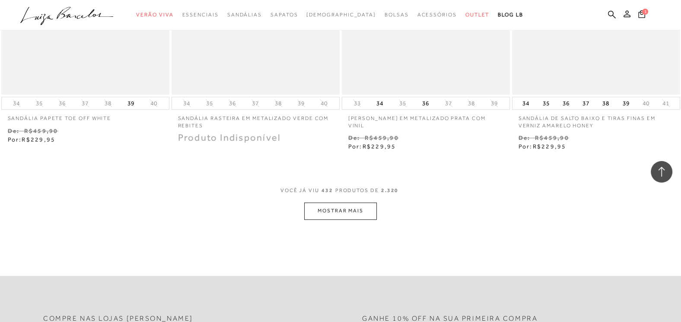
scroll to position [33846, 0]
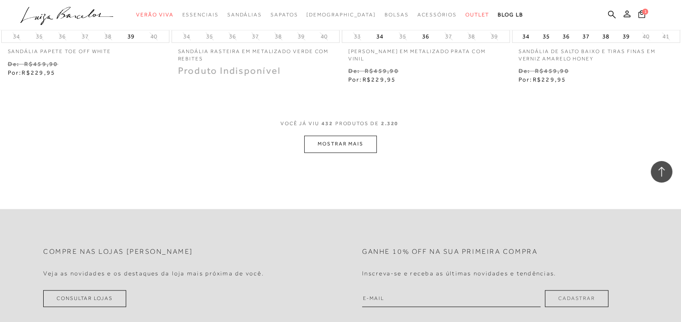
click at [337, 136] on button "MOSTRAR MAIS" at bounding box center [340, 144] width 73 height 17
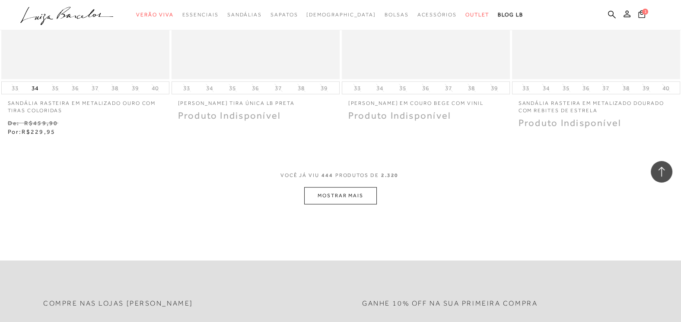
scroll to position [34791, 0]
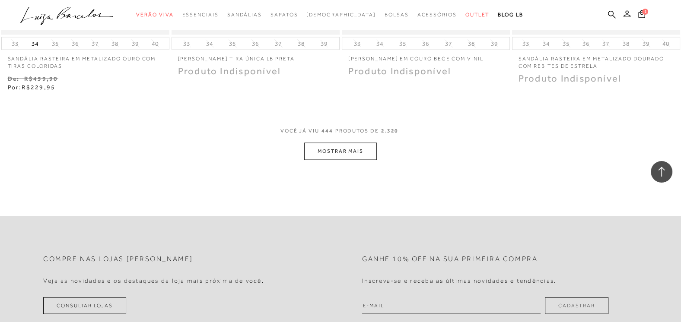
click at [334, 143] on button "MOSTRAR MAIS" at bounding box center [340, 151] width 73 height 17
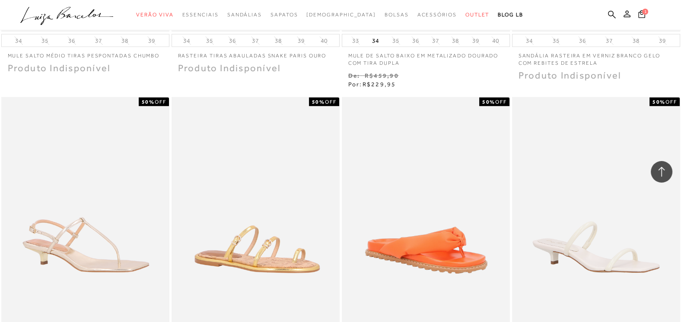
scroll to position [35601, 0]
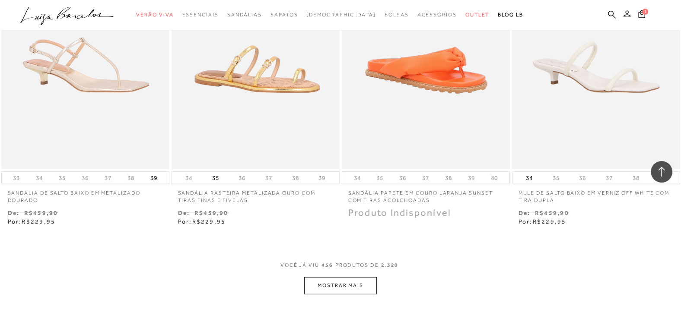
click at [339, 277] on button "MOSTRAR MAIS" at bounding box center [340, 285] width 73 height 17
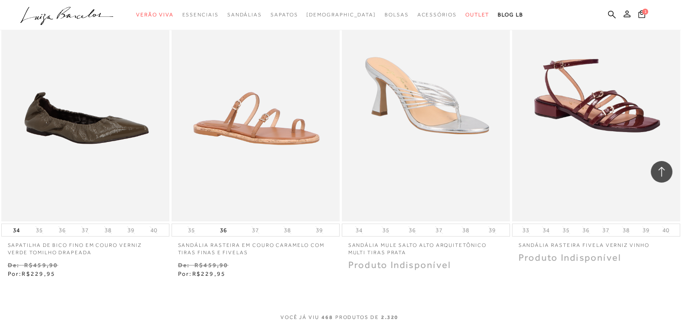
scroll to position [36637, 0]
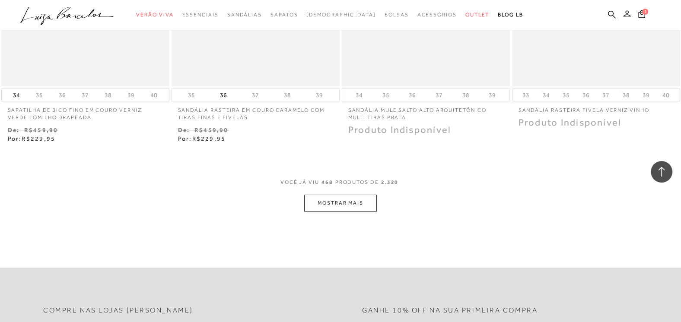
click at [356, 195] on button "MOSTRAR MAIS" at bounding box center [340, 203] width 73 height 17
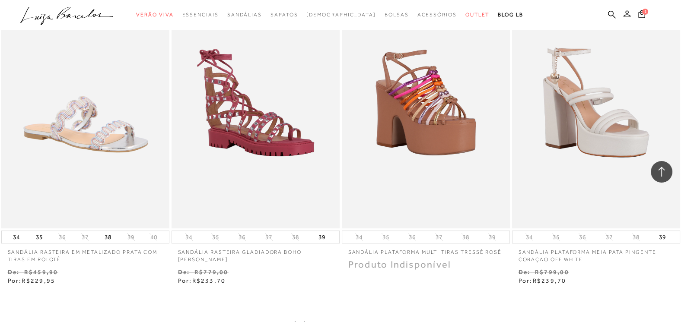
scroll to position [37581, 0]
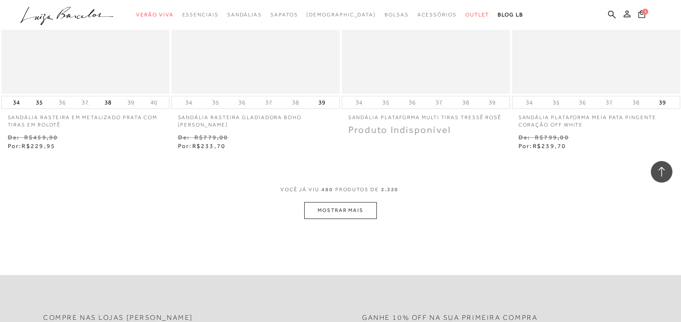
click at [359, 202] on button "MOSTRAR MAIS" at bounding box center [340, 210] width 73 height 17
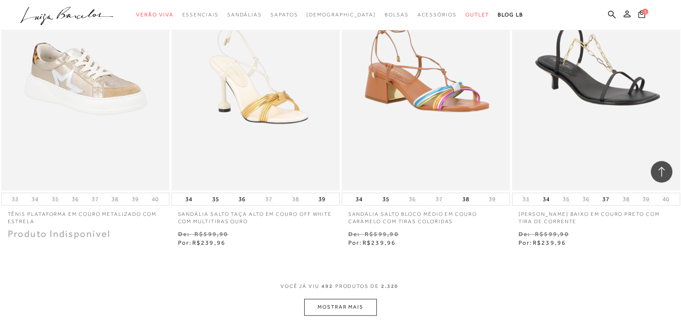
scroll to position [38482, 0]
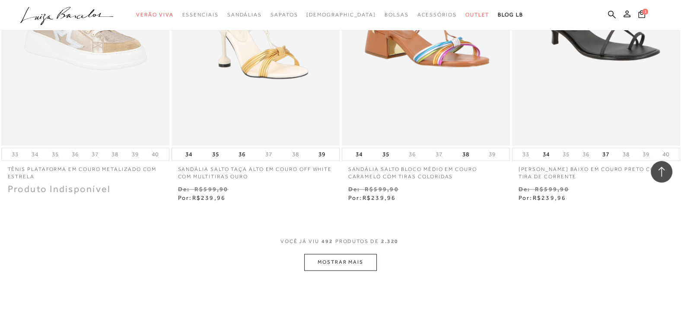
click at [355, 254] on button "MOSTRAR MAIS" at bounding box center [340, 262] width 73 height 17
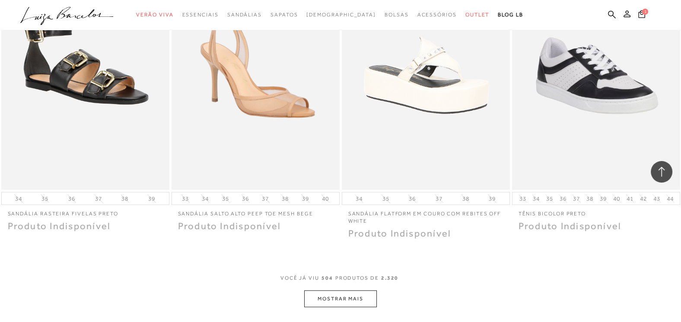
scroll to position [39427, 0]
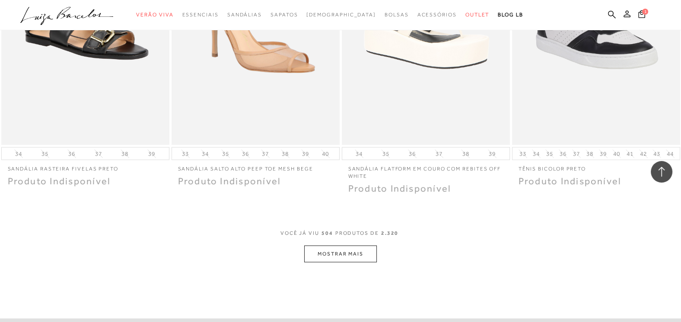
click at [339, 246] on button "MOSTRAR MAIS" at bounding box center [340, 254] width 73 height 17
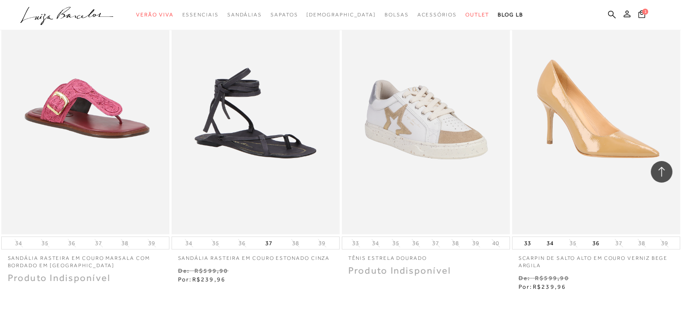
scroll to position [40417, 0]
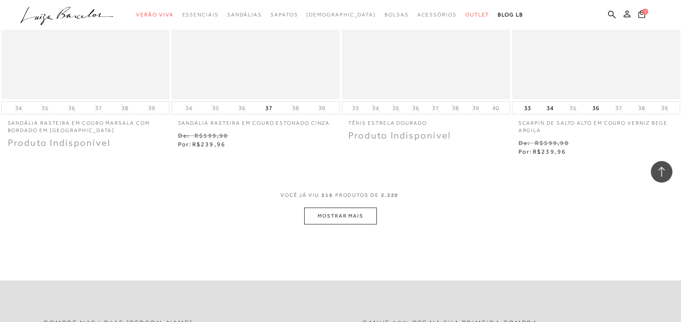
click at [338, 208] on button "MOSTRAR MAIS" at bounding box center [340, 216] width 73 height 17
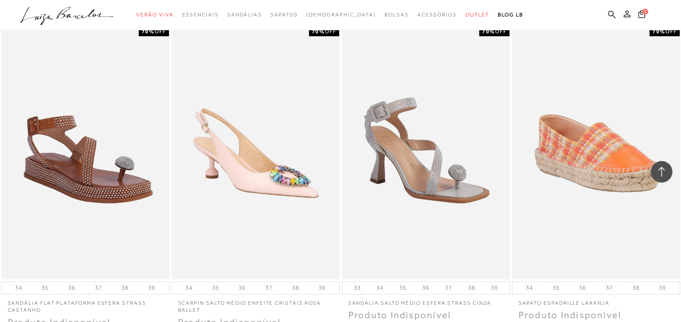
scroll to position [41272, 0]
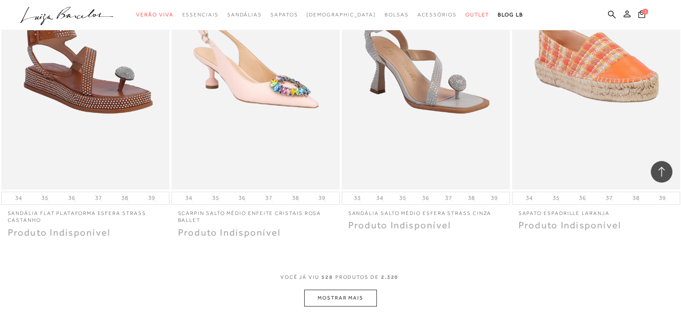
click at [352, 290] on button "MOSTRAR MAIS" at bounding box center [340, 298] width 73 height 17
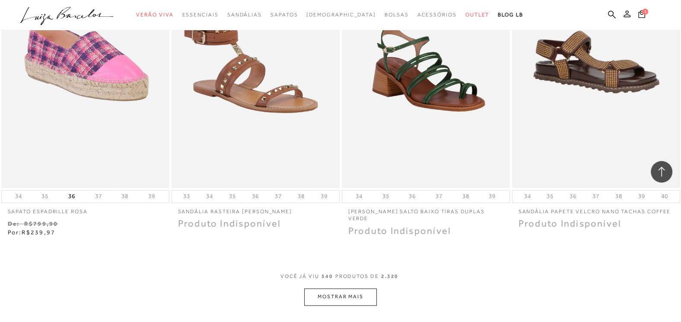
scroll to position [42262, 0]
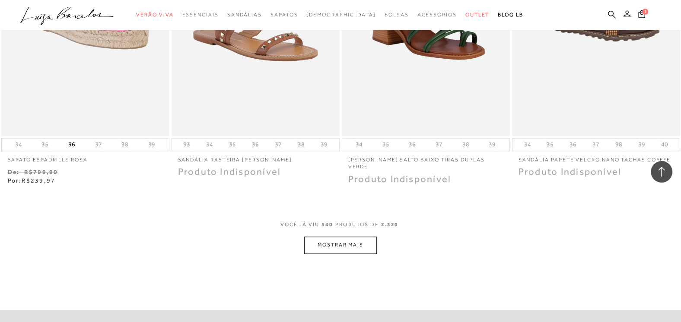
click at [341, 237] on button "MOSTRAR MAIS" at bounding box center [340, 245] width 73 height 17
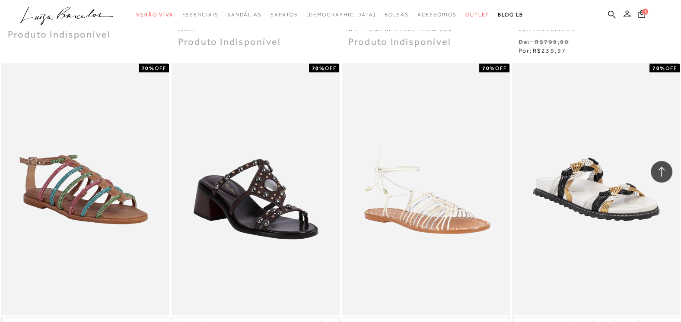
scroll to position [43252, 0]
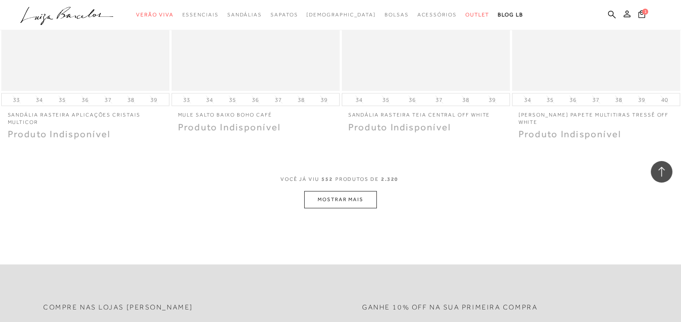
click at [337, 191] on button "MOSTRAR MAIS" at bounding box center [340, 199] width 73 height 17
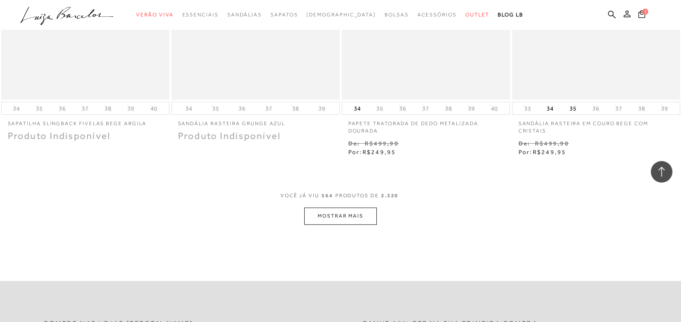
scroll to position [44197, 0]
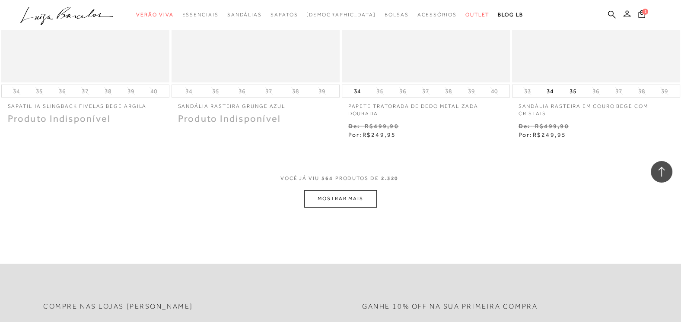
click at [338, 191] on button "MOSTRAR MAIS" at bounding box center [340, 199] width 73 height 17
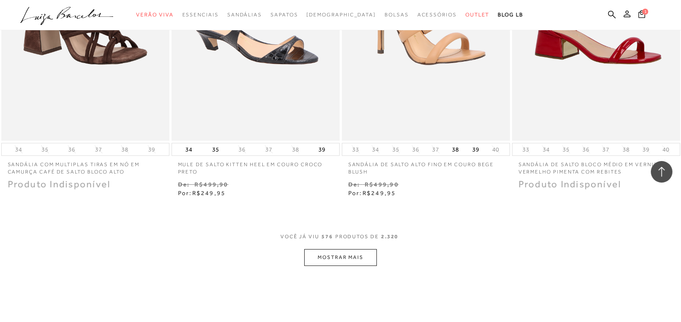
scroll to position [45097, 0]
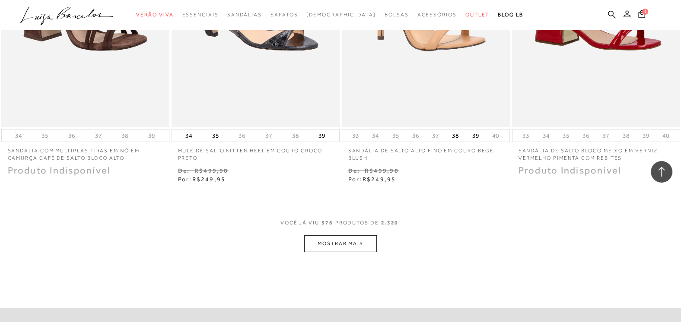
click at [345, 235] on button "MOSTRAR MAIS" at bounding box center [340, 243] width 73 height 17
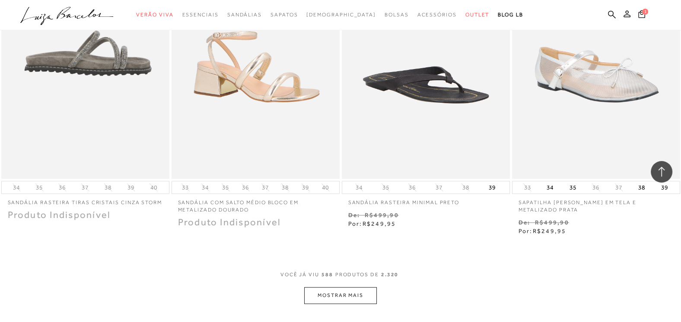
scroll to position [46132, 0]
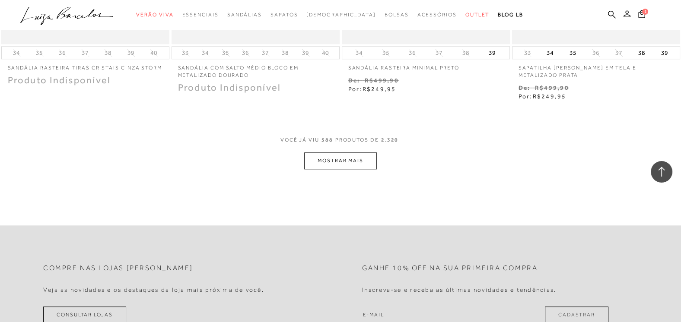
click at [330, 153] on button "MOSTRAR MAIS" at bounding box center [340, 161] width 73 height 17
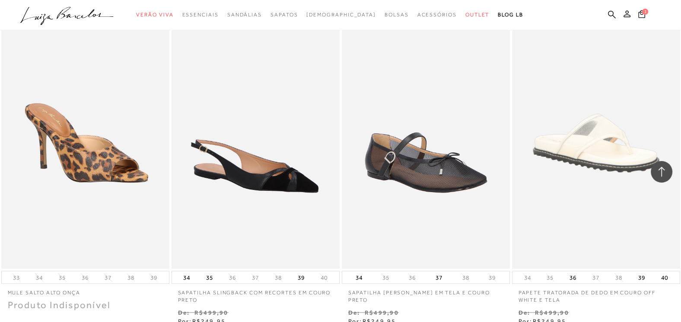
scroll to position [47078, 0]
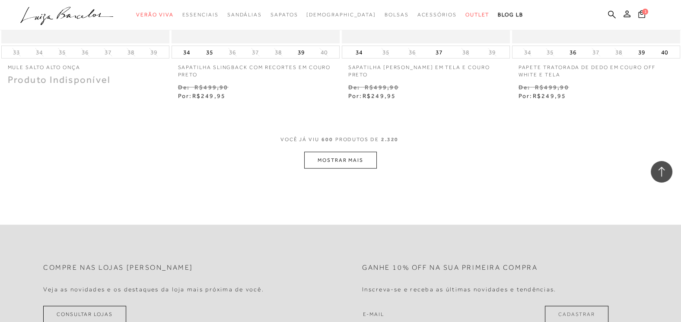
click at [350, 152] on button "MOSTRAR MAIS" at bounding box center [340, 160] width 73 height 17
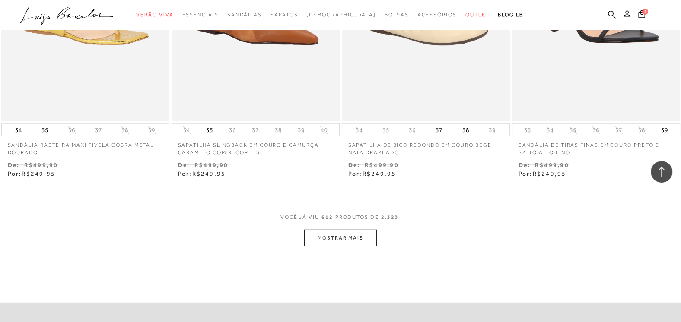
scroll to position [48011, 0]
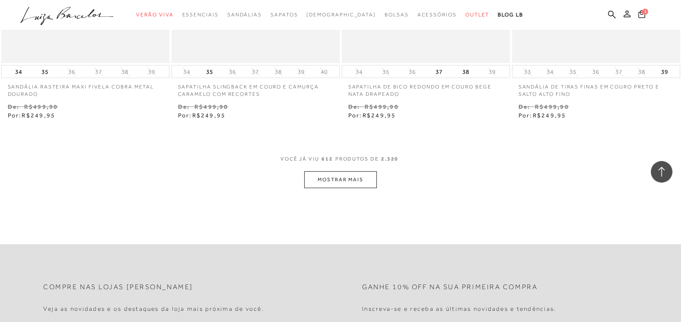
click at [351, 172] on button "MOSTRAR MAIS" at bounding box center [340, 180] width 73 height 17
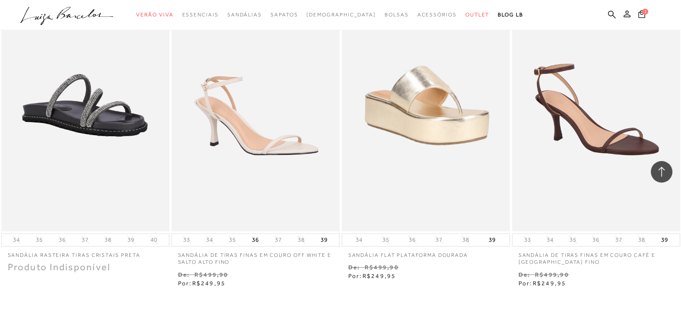
scroll to position [48955, 0]
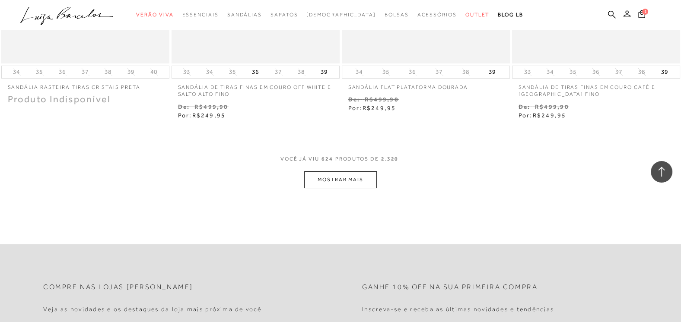
click at [348, 172] on button "MOSTRAR MAIS" at bounding box center [340, 180] width 73 height 17
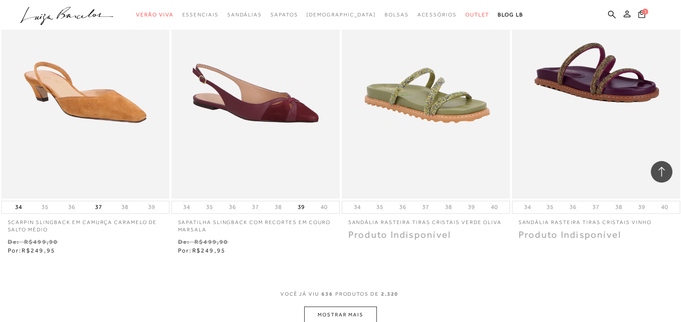
scroll to position [49856, 0]
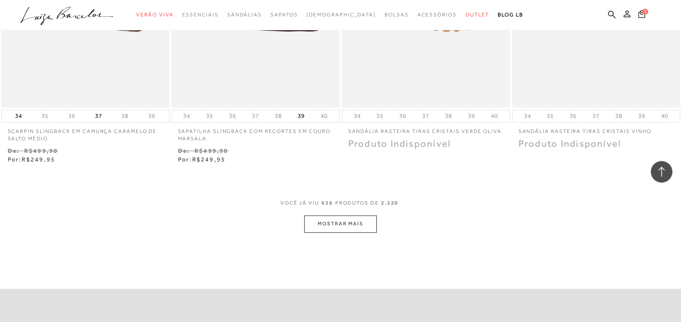
click at [321, 216] on button "MOSTRAR MAIS" at bounding box center [340, 224] width 73 height 17
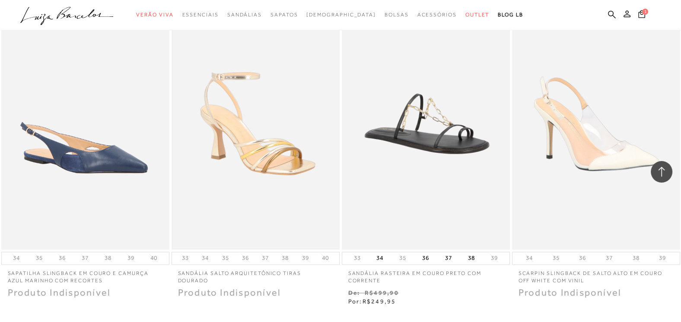
scroll to position [50801, 0]
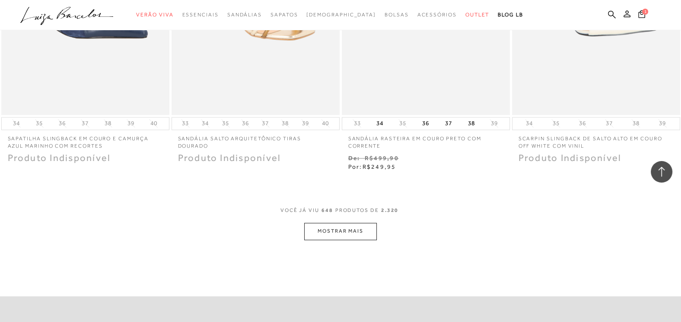
click at [338, 223] on button "MOSTRAR MAIS" at bounding box center [340, 231] width 73 height 17
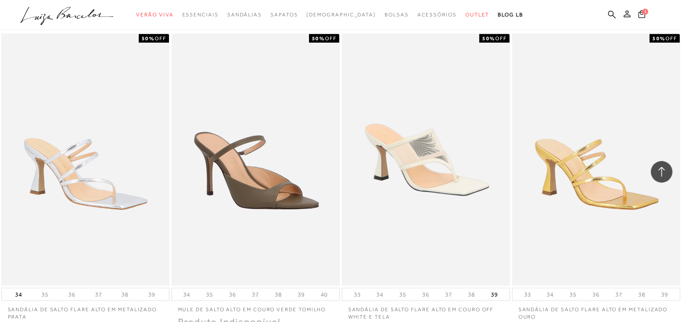
scroll to position [51762, 0]
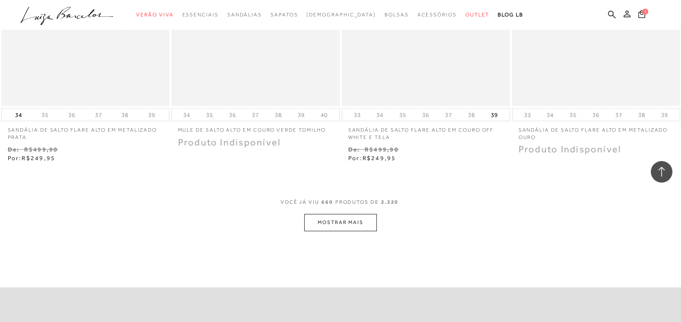
click at [334, 214] on button "MOSTRAR MAIS" at bounding box center [340, 222] width 73 height 17
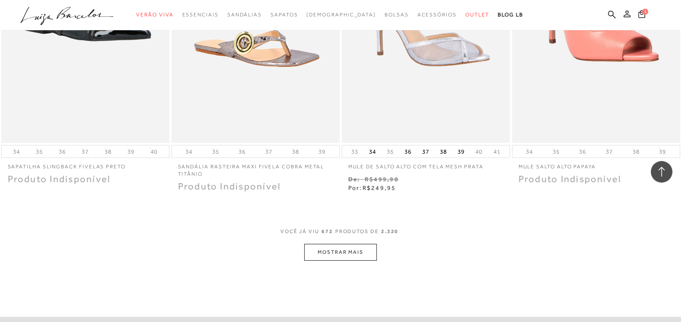
scroll to position [52732, 0]
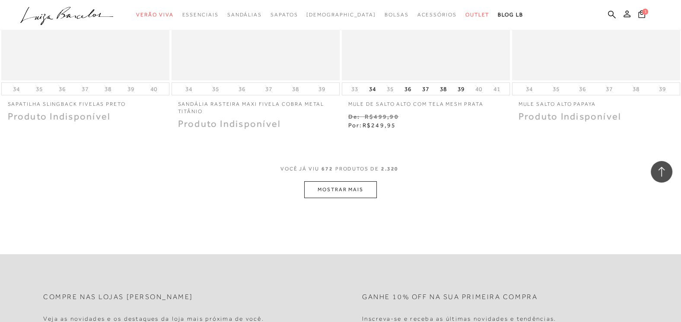
click at [362, 181] on button "MOSTRAR MAIS" at bounding box center [340, 189] width 73 height 17
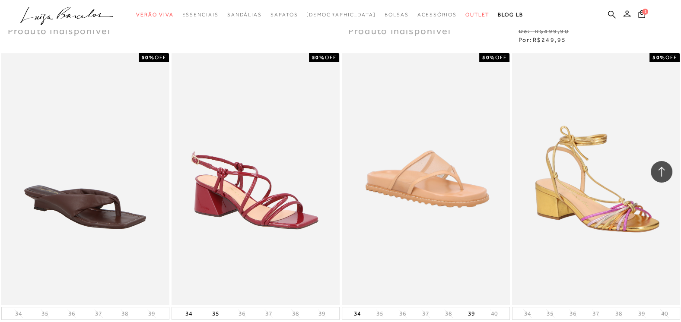
scroll to position [53632, 0]
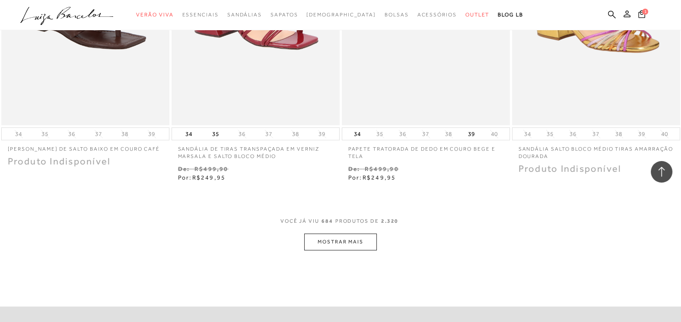
click at [335, 234] on button "MOSTRAR MAIS" at bounding box center [340, 242] width 73 height 17
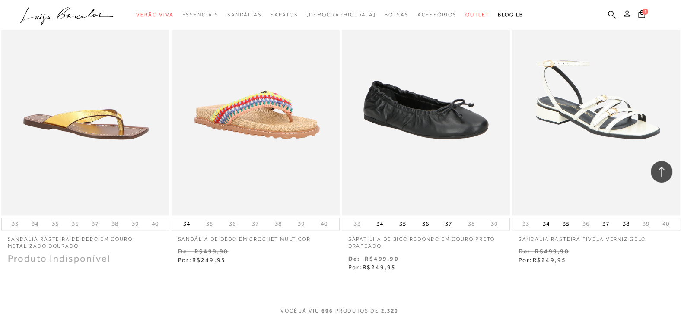
scroll to position [54533, 0]
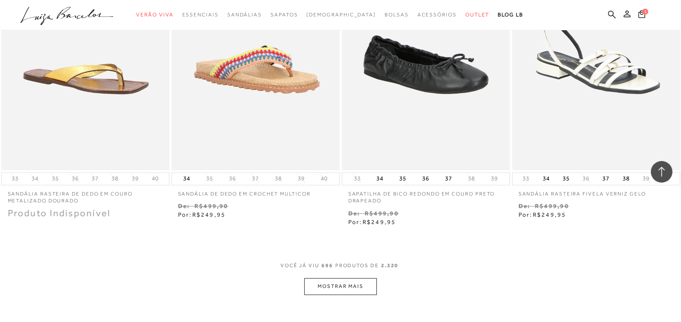
click at [345, 278] on button "MOSTRAR MAIS" at bounding box center [340, 286] width 73 height 17
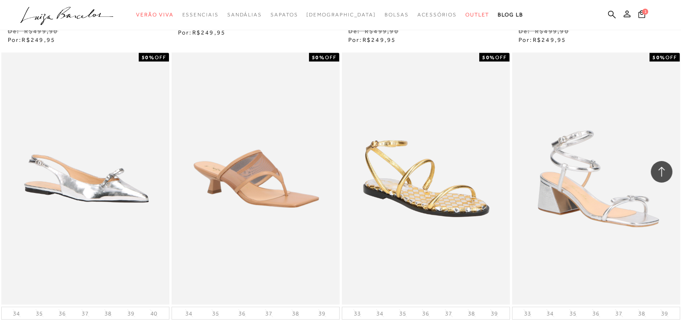
scroll to position [55478, 0]
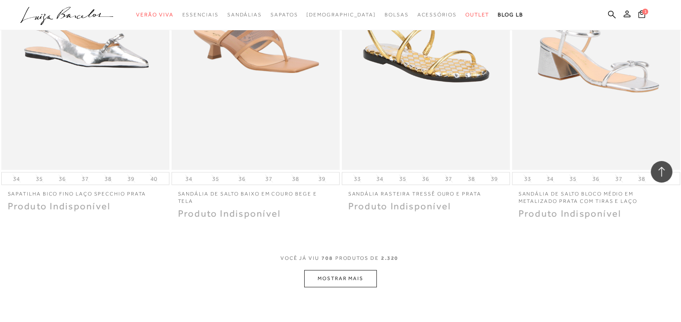
click at [346, 270] on button "MOSTRAR MAIS" at bounding box center [340, 278] width 73 height 17
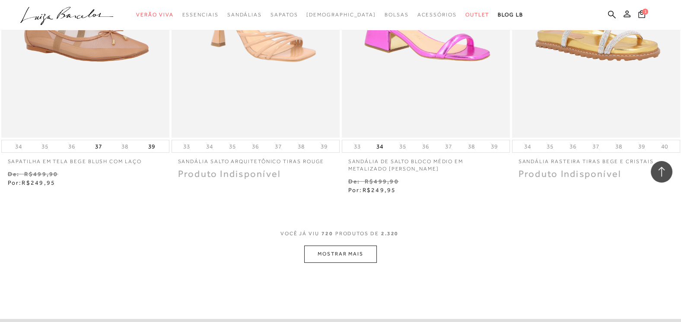
scroll to position [56468, 0]
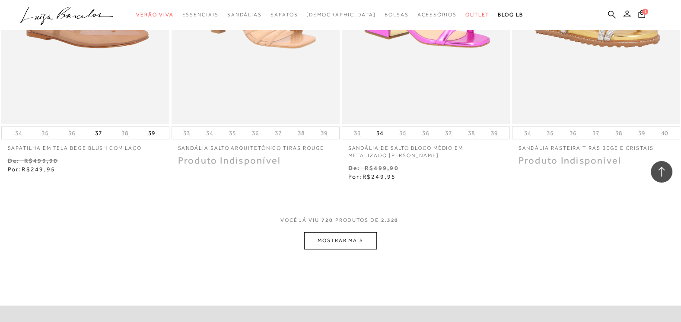
click at [347, 232] on button "MOSTRAR MAIS" at bounding box center [340, 240] width 73 height 17
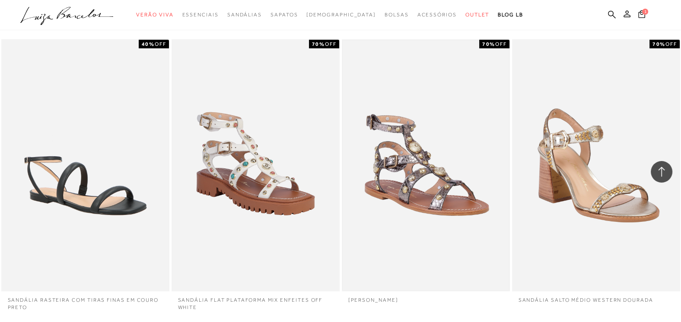
scroll to position [57368, 0]
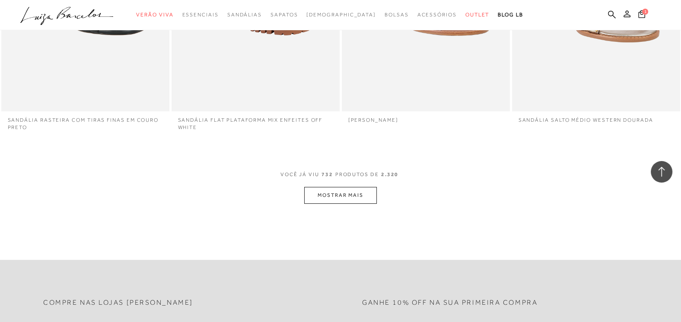
click at [339, 187] on button "MOSTRAR MAIS" at bounding box center [340, 195] width 73 height 17
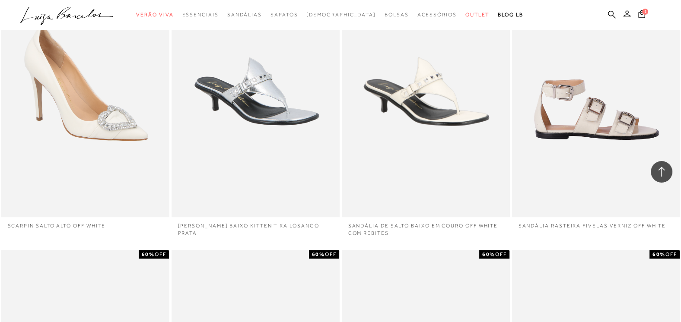
scroll to position [58043, 0]
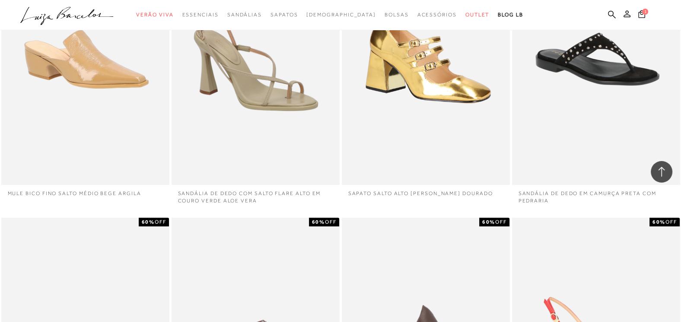
scroll to position [59078, 0]
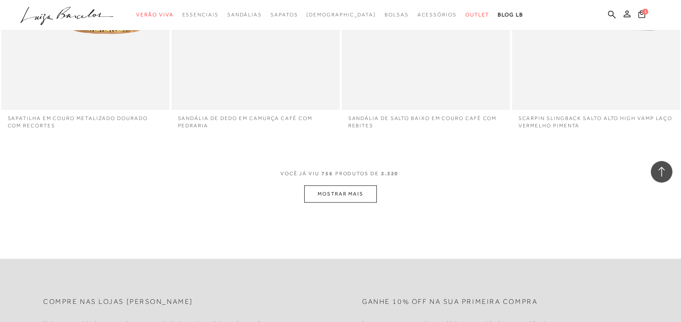
click at [338, 185] on button "MOSTRAR MAIS" at bounding box center [340, 193] width 73 height 17
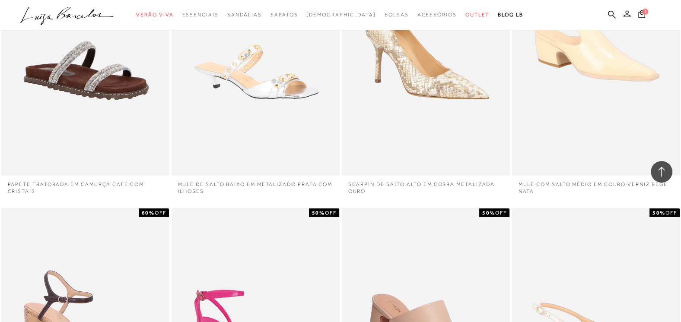
scroll to position [59843, 0]
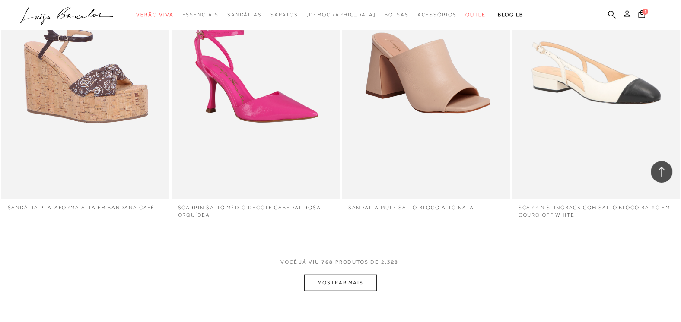
click at [331, 275] on button "MOSTRAR MAIS" at bounding box center [340, 283] width 73 height 17
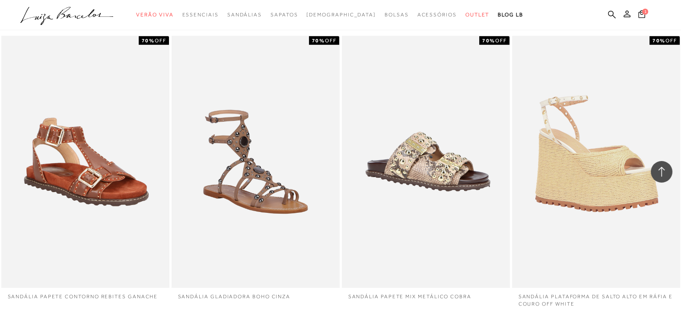
scroll to position [60743, 0]
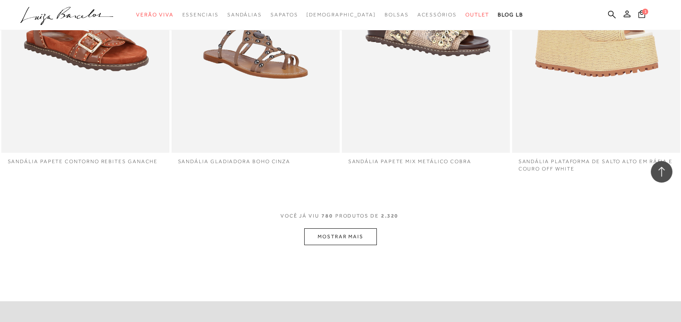
click at [328, 229] on button "MOSTRAR MAIS" at bounding box center [340, 237] width 73 height 17
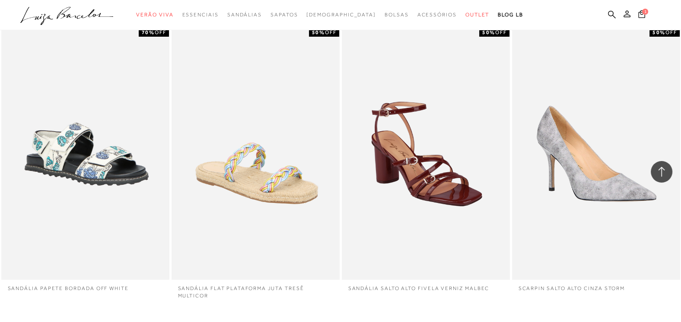
scroll to position [61643, 0]
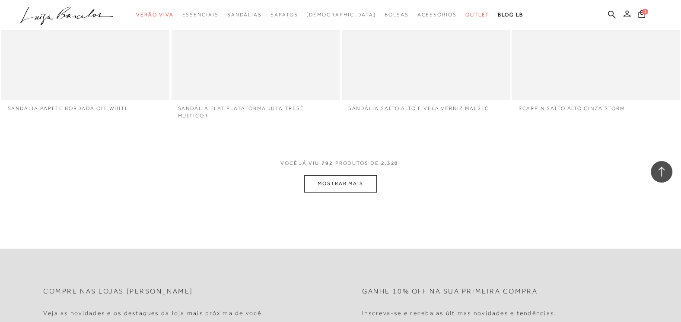
click at [328, 175] on button "MOSTRAR MAIS" at bounding box center [340, 183] width 73 height 17
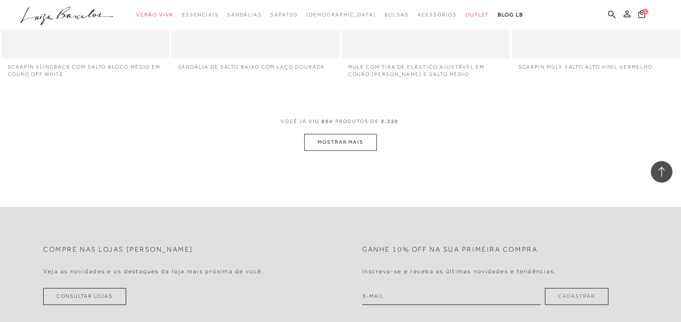
scroll to position [62543, 0]
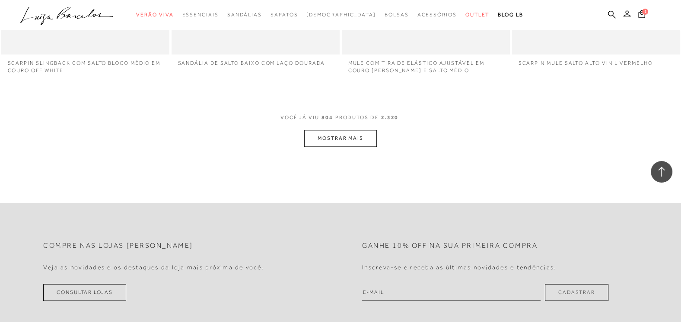
click at [331, 130] on button "MOSTRAR MAIS" at bounding box center [340, 138] width 73 height 17
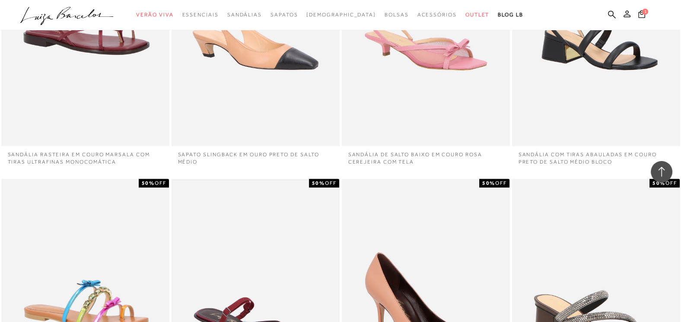
scroll to position [63308, 0]
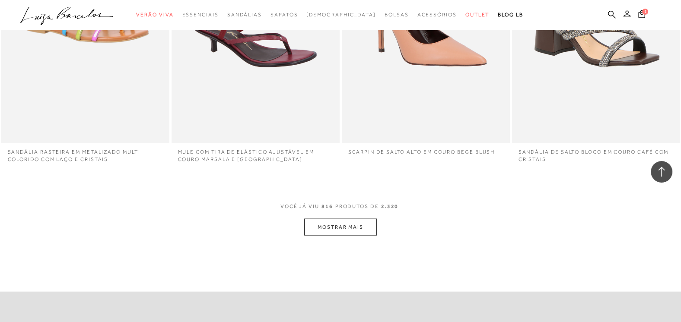
click at [323, 219] on button "MOSTRAR MAIS" at bounding box center [340, 227] width 73 height 17
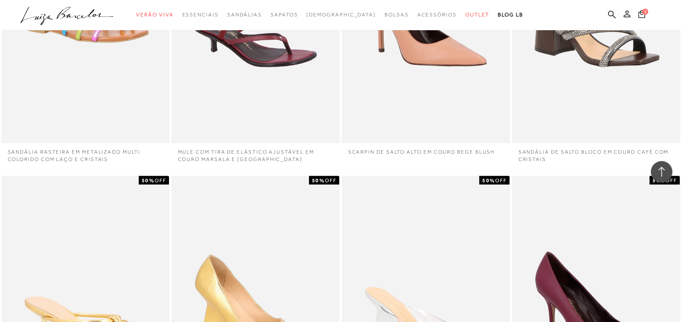
scroll to position [63804, 0]
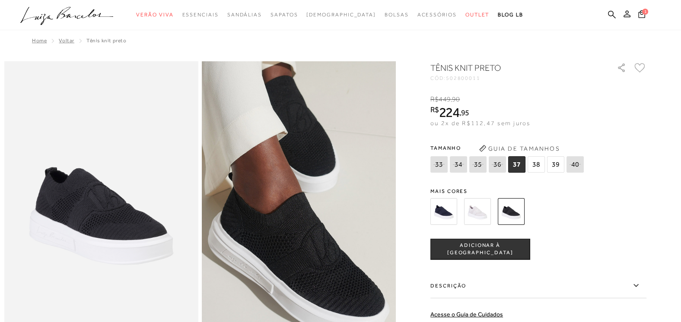
drag, startPoint x: 537, startPoint y: 162, endPoint x: 539, endPoint y: 170, distance: 8.9
click at [537, 162] on span "38" at bounding box center [536, 164] width 17 height 16
click at [476, 246] on span "ADICIONAR À [GEOGRAPHIC_DATA]" at bounding box center [480, 249] width 99 height 15
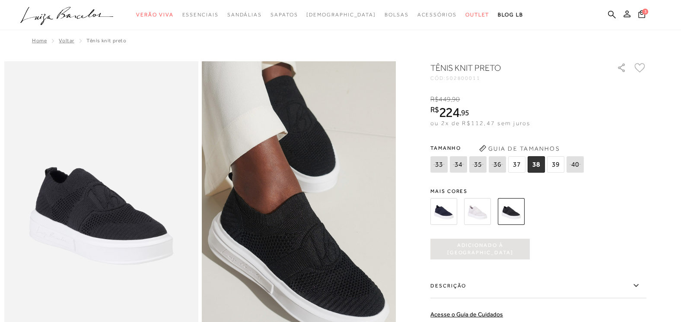
click at [483, 216] on img at bounding box center [477, 211] width 27 height 27
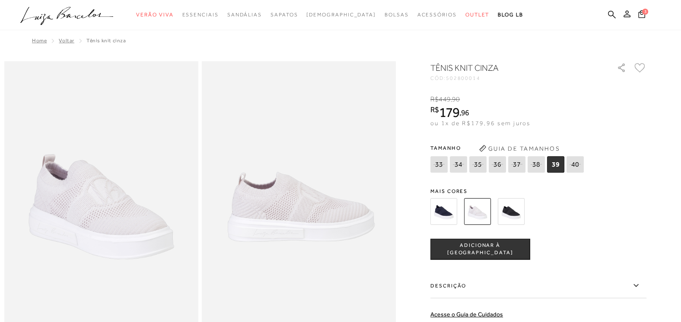
click at [453, 211] on img at bounding box center [443, 211] width 27 height 27
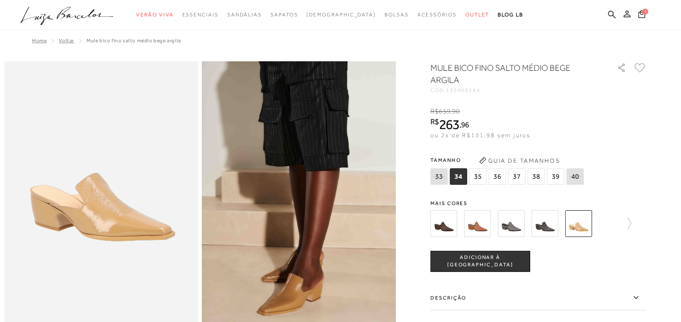
click at [539, 173] on span "38" at bounding box center [536, 176] width 17 height 16
click at [493, 257] on span "ADICIONAR À [GEOGRAPHIC_DATA]" at bounding box center [480, 261] width 99 height 15
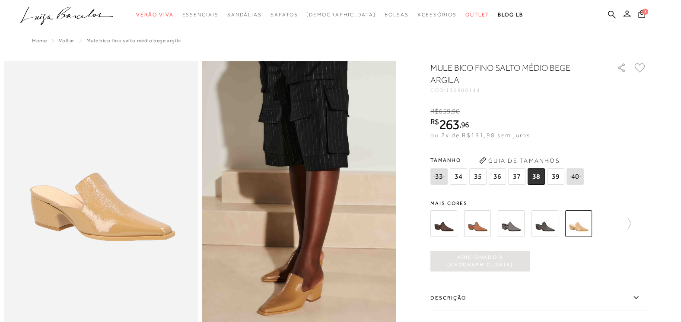
click at [642, 13] on icon at bounding box center [641, 14] width 7 height 8
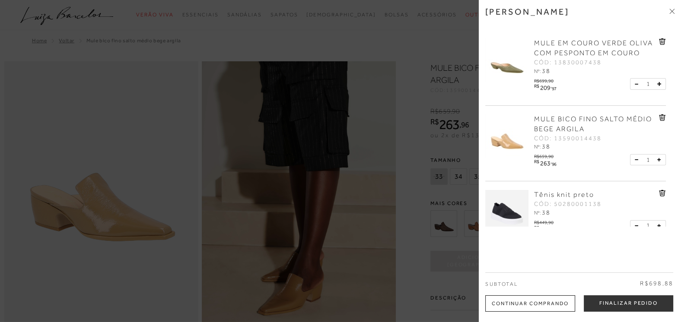
click at [659, 42] on icon at bounding box center [662, 41] width 7 height 6
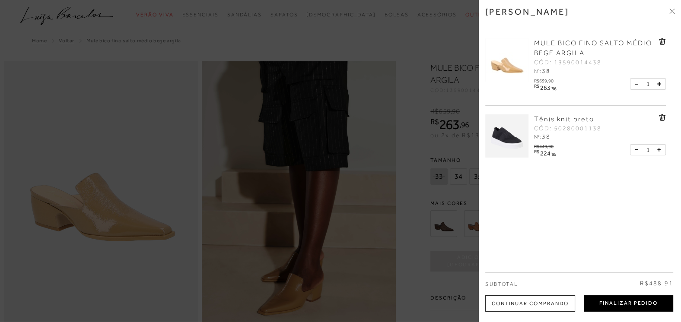
click at [620, 303] on button "Finalizar Pedido" at bounding box center [628, 304] width 89 height 16
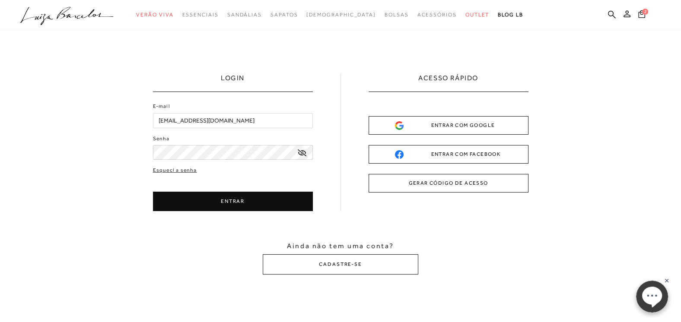
click at [226, 203] on button "ENTRAR" at bounding box center [233, 201] width 160 height 19
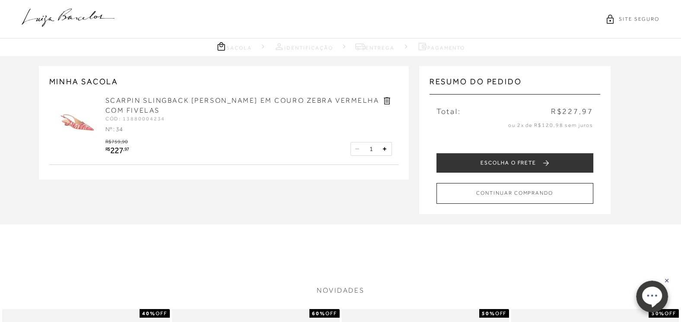
click at [387, 98] on icon at bounding box center [387, 101] width 6 height 7
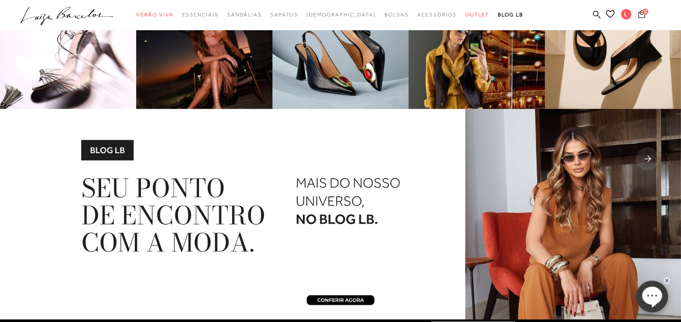
click at [645, 13] on span "0" at bounding box center [645, 12] width 6 height 6
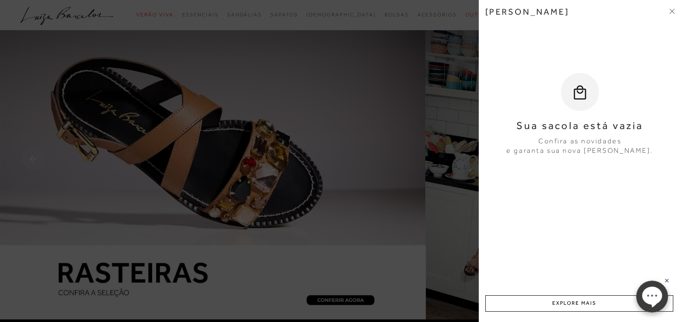
click at [378, 149] on div at bounding box center [340, 161] width 681 height 322
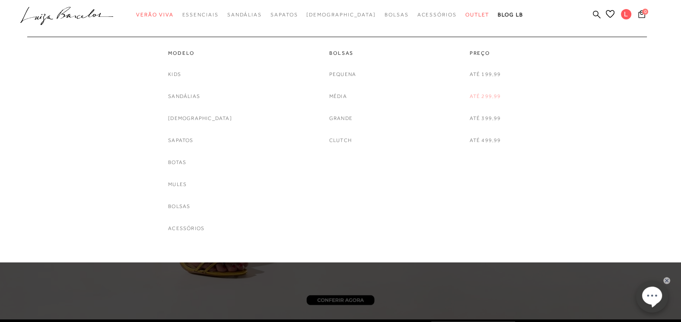
click at [480, 96] on link "Até 299,99" at bounding box center [486, 96] width 32 height 9
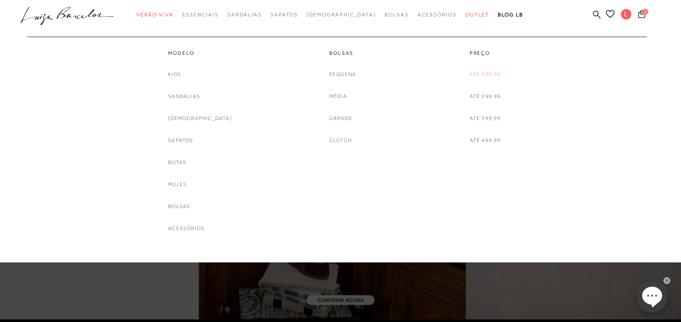
click at [486, 71] on link "Até 199,99" at bounding box center [486, 74] width 32 height 9
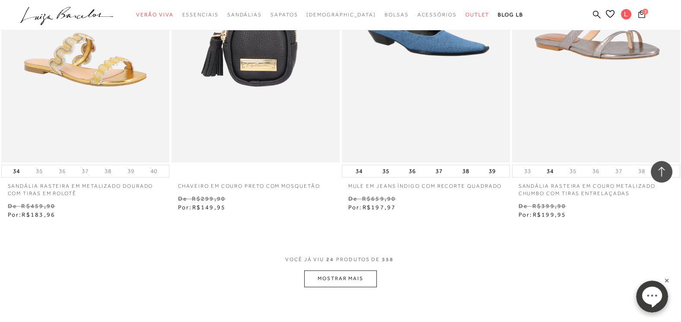
scroll to position [1845, 0]
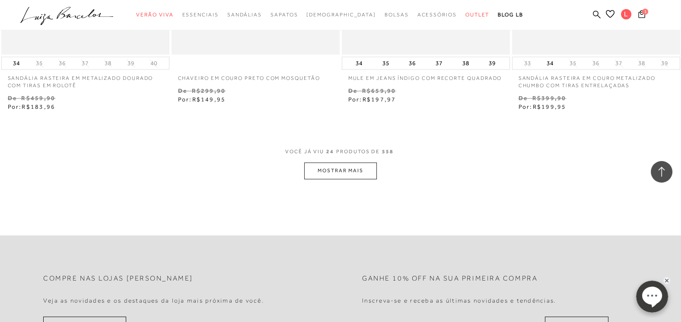
click at [352, 165] on button "MOSTRAR MAIS" at bounding box center [340, 170] width 73 height 17
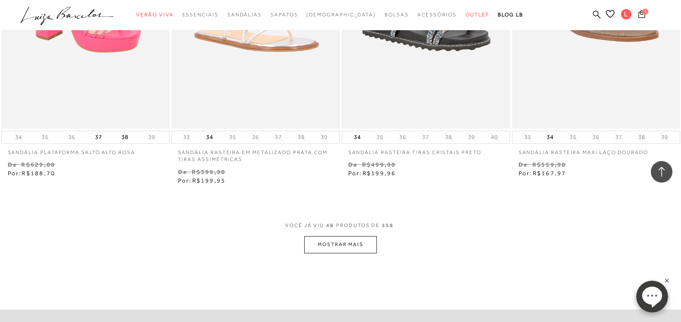
scroll to position [3690, 0]
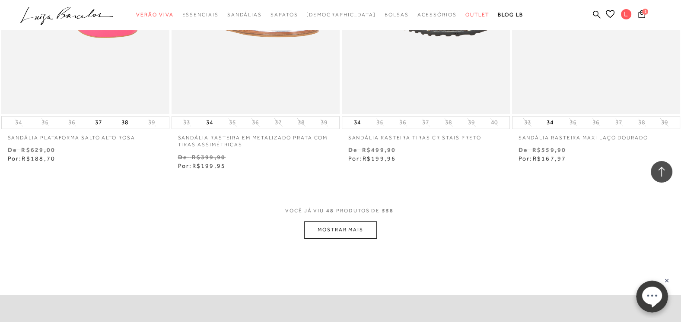
click at [340, 230] on button "MOSTRAR MAIS" at bounding box center [340, 230] width 73 height 17
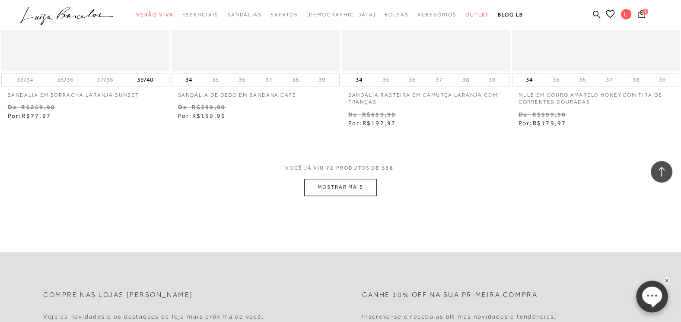
scroll to position [5671, 0]
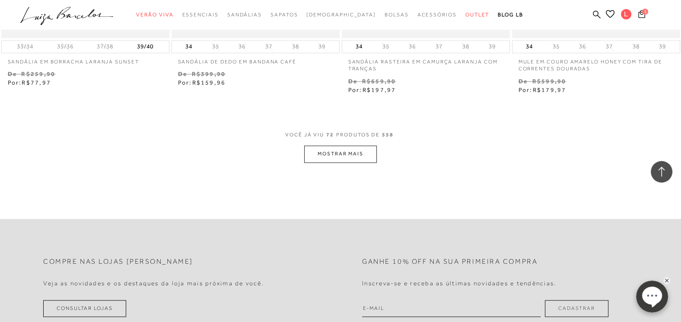
click at [343, 156] on button "MOSTRAR MAIS" at bounding box center [340, 154] width 73 height 17
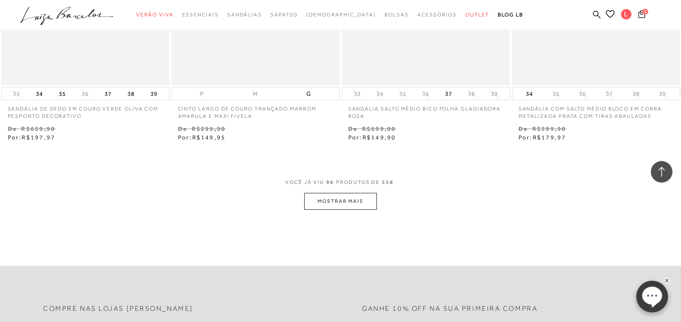
scroll to position [7515, 0]
click at [338, 195] on button "MOSTRAR MAIS" at bounding box center [340, 199] width 73 height 17
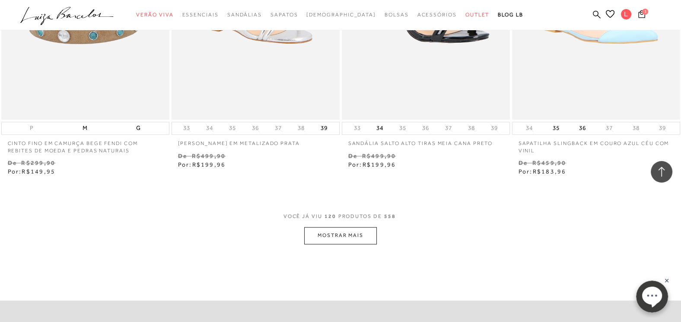
scroll to position [9406, 0]
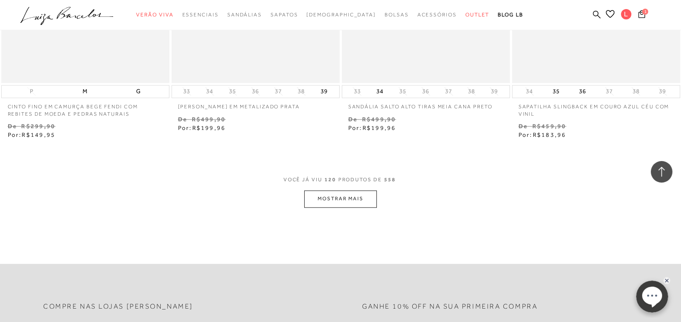
click at [337, 198] on button "MOSTRAR MAIS" at bounding box center [340, 199] width 73 height 17
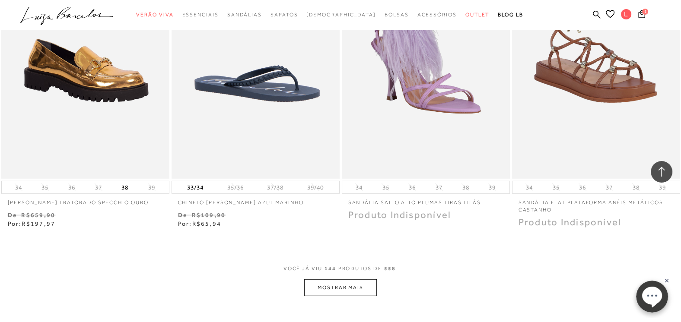
scroll to position [11341, 0]
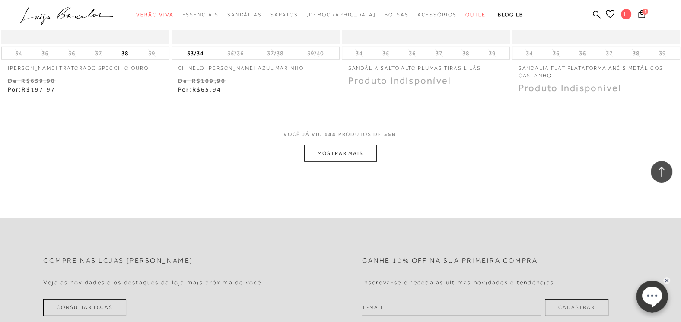
click at [346, 151] on button "MOSTRAR MAIS" at bounding box center [340, 153] width 73 height 17
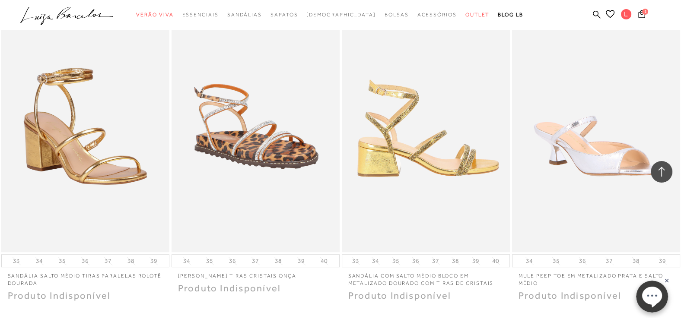
scroll to position [13121, 0]
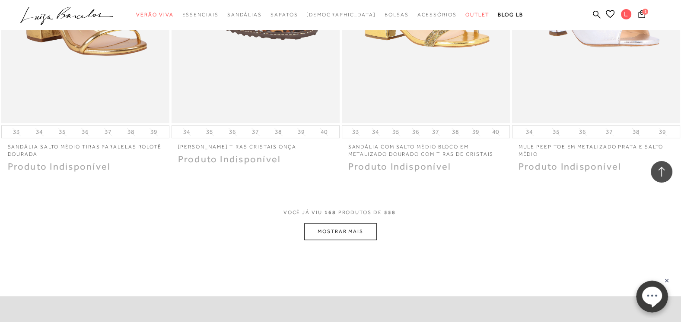
click at [339, 229] on button "MOSTRAR MAIS" at bounding box center [340, 231] width 73 height 17
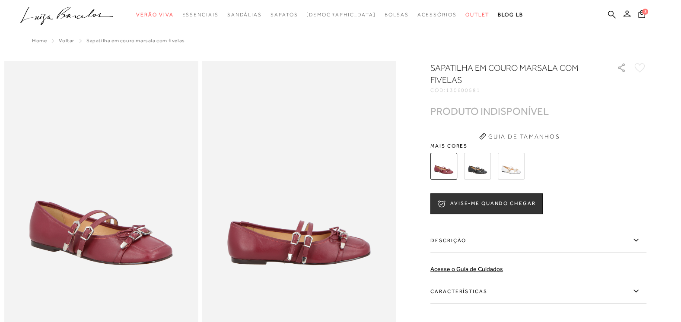
click at [478, 162] on img at bounding box center [477, 166] width 27 height 27
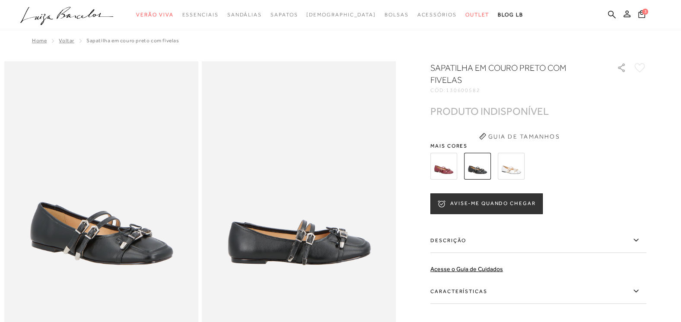
click at [515, 162] on img at bounding box center [511, 166] width 27 height 27
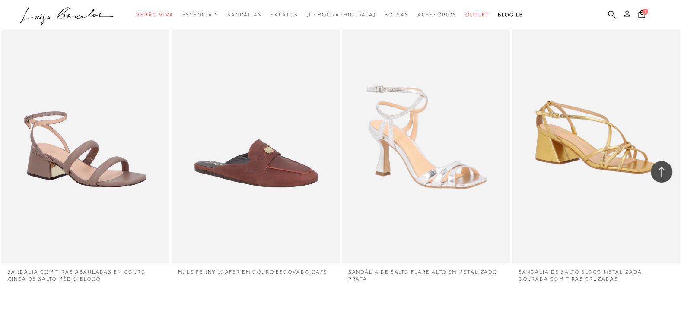
scroll to position [64974, 0]
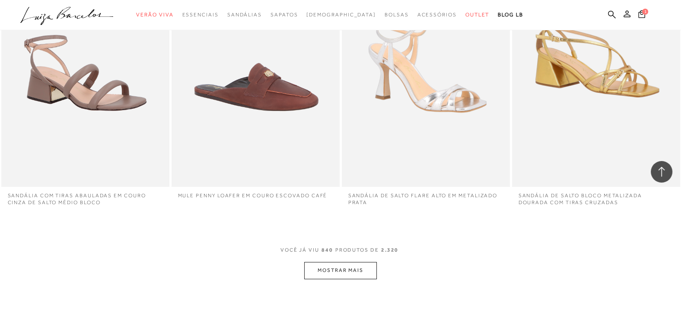
click at [321, 262] on button "MOSTRAR MAIS" at bounding box center [340, 270] width 73 height 17
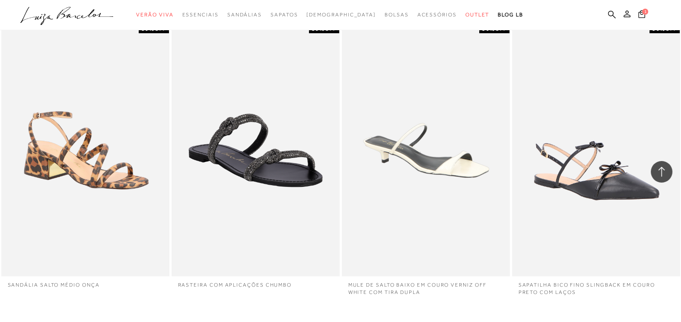
scroll to position [65874, 0]
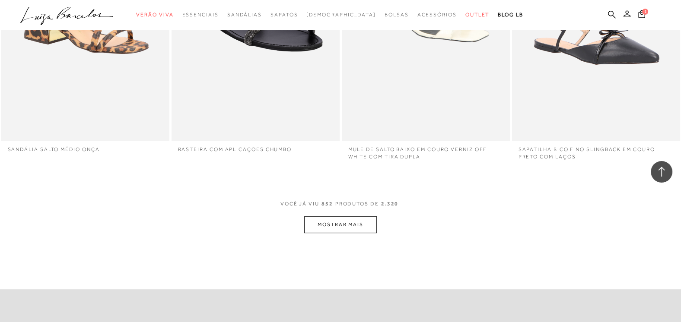
click at [337, 216] on button "MOSTRAR MAIS" at bounding box center [340, 224] width 73 height 17
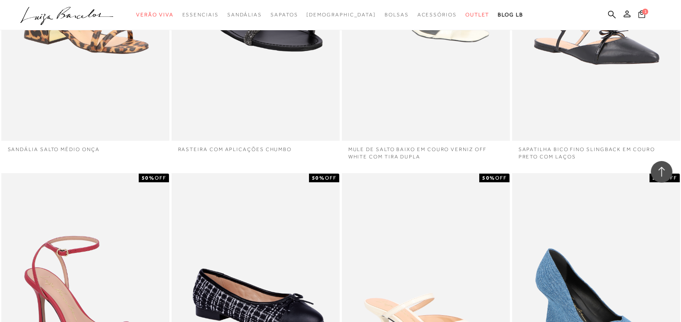
click at [644, 11] on span "1" at bounding box center [645, 12] width 6 height 6
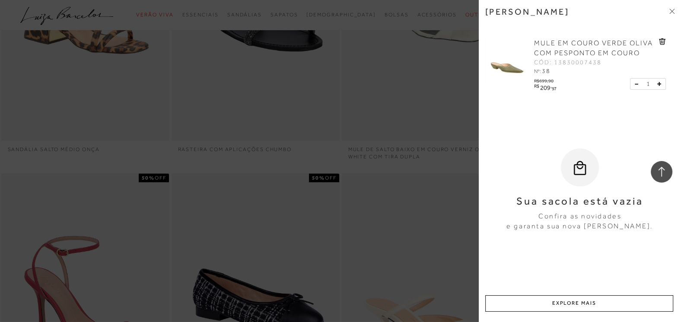
click at [672, 11] on icon at bounding box center [673, 10] width 3 height 3
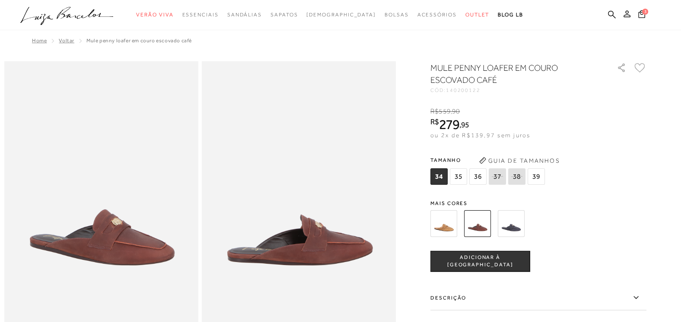
click at [517, 225] on img at bounding box center [511, 223] width 27 height 27
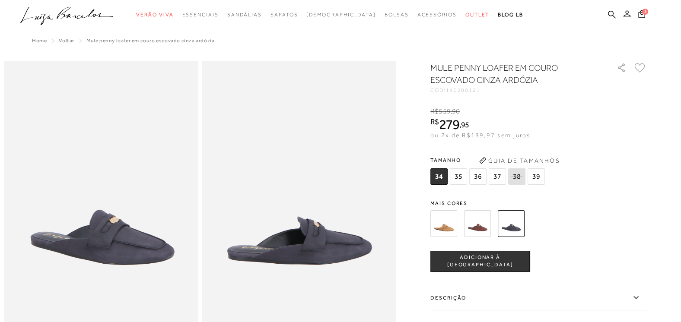
click at [450, 225] on img at bounding box center [443, 223] width 27 height 27
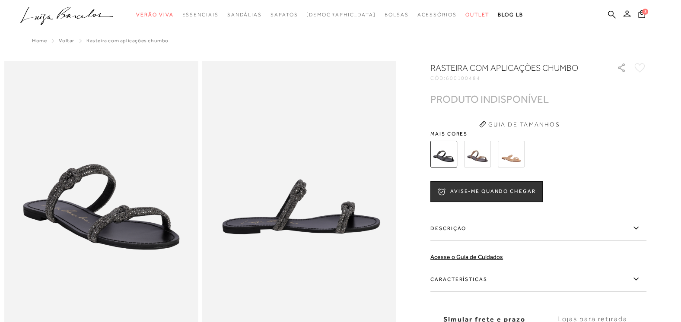
click at [474, 159] on img at bounding box center [477, 154] width 27 height 27
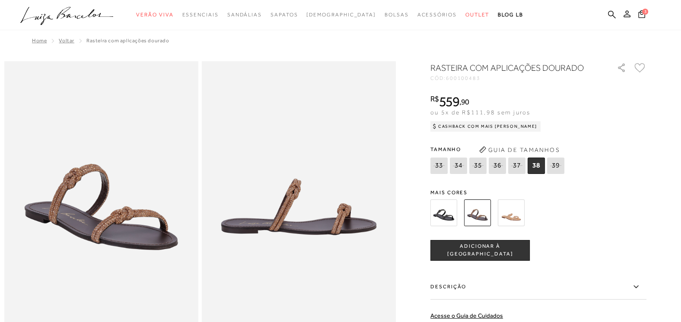
click at [512, 215] on img at bounding box center [511, 213] width 27 height 27
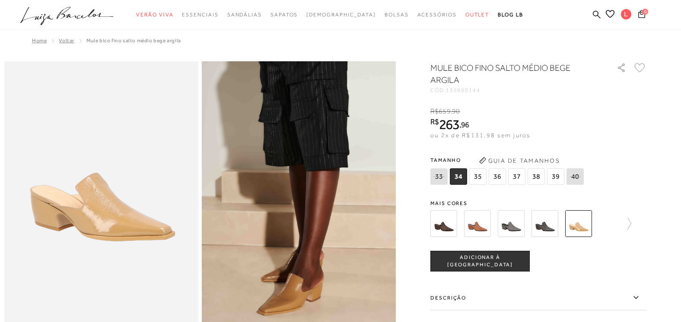
click at [535, 171] on span "38" at bounding box center [536, 176] width 17 height 16
click at [505, 264] on span "ADICIONAR À [GEOGRAPHIC_DATA]" at bounding box center [480, 261] width 99 height 15
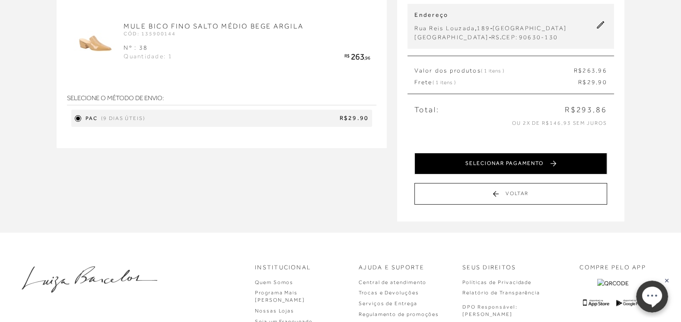
click at [508, 162] on button "SELECIONAR PAGAMENTO" at bounding box center [510, 164] width 192 height 22
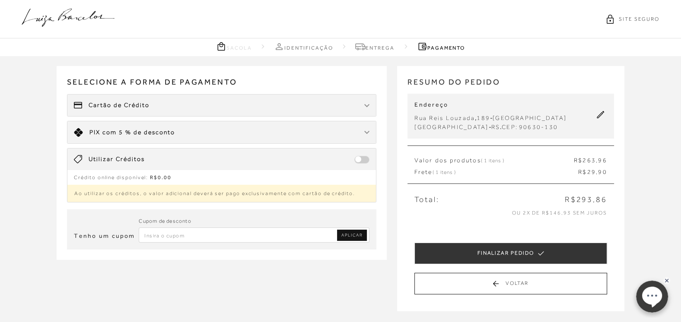
click at [367, 132] on img at bounding box center [366, 132] width 5 height 3
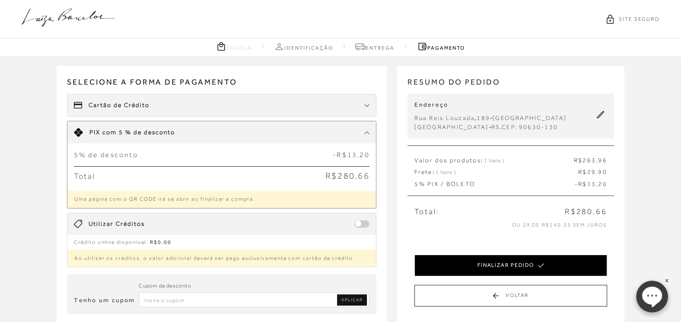
click at [500, 269] on button "FINALIZAR PEDIDO" at bounding box center [510, 266] width 192 height 22
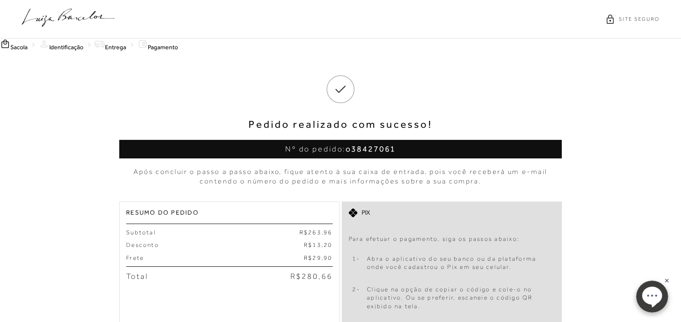
scroll to position [135, 0]
